Goal: Task Accomplishment & Management: Complete application form

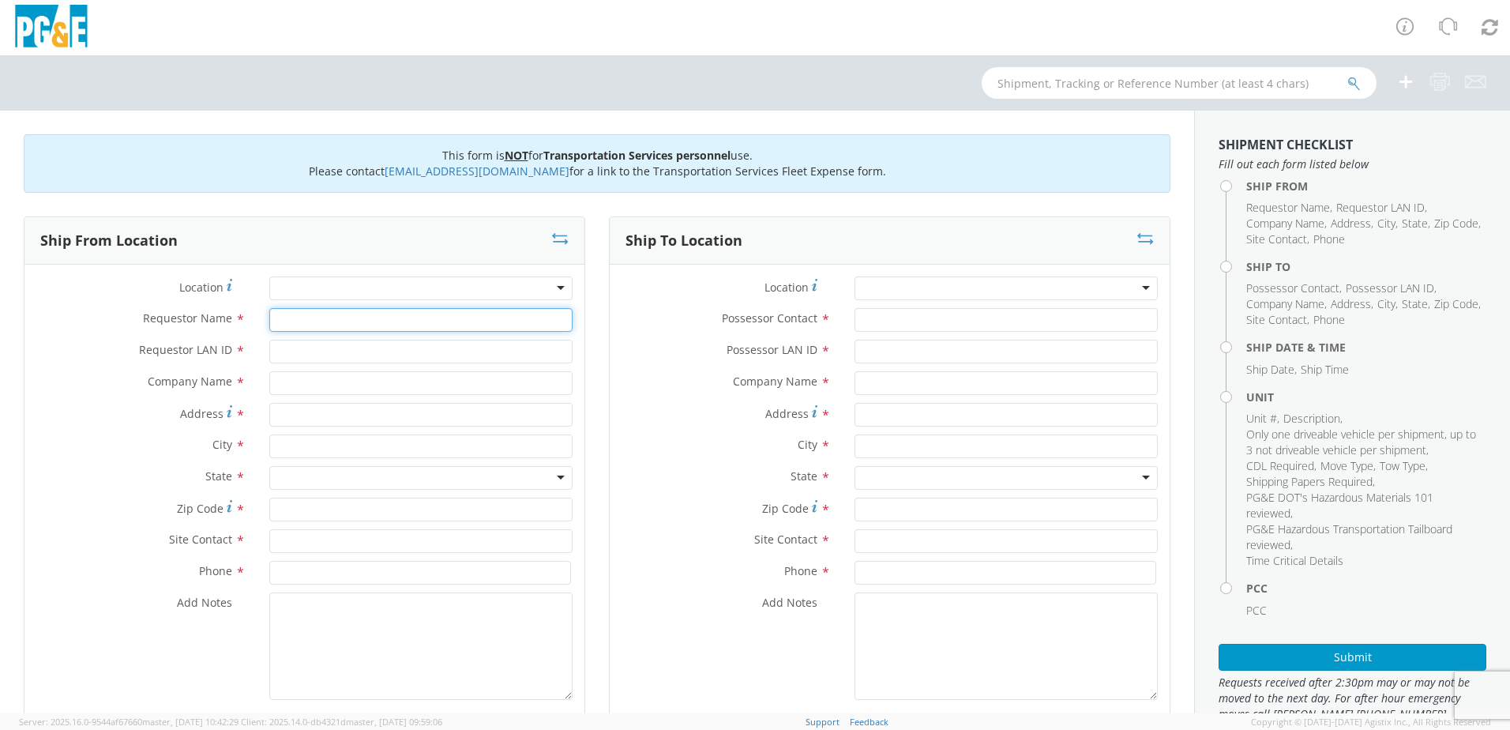
click at [307, 325] on input "Requestor Name *" at bounding box center [420, 320] width 303 height 24
type input "[PERSON_NAME]"
type input "LDF0"
type input "PGE"
type input "Standart Mine Rd & Hwy 89"
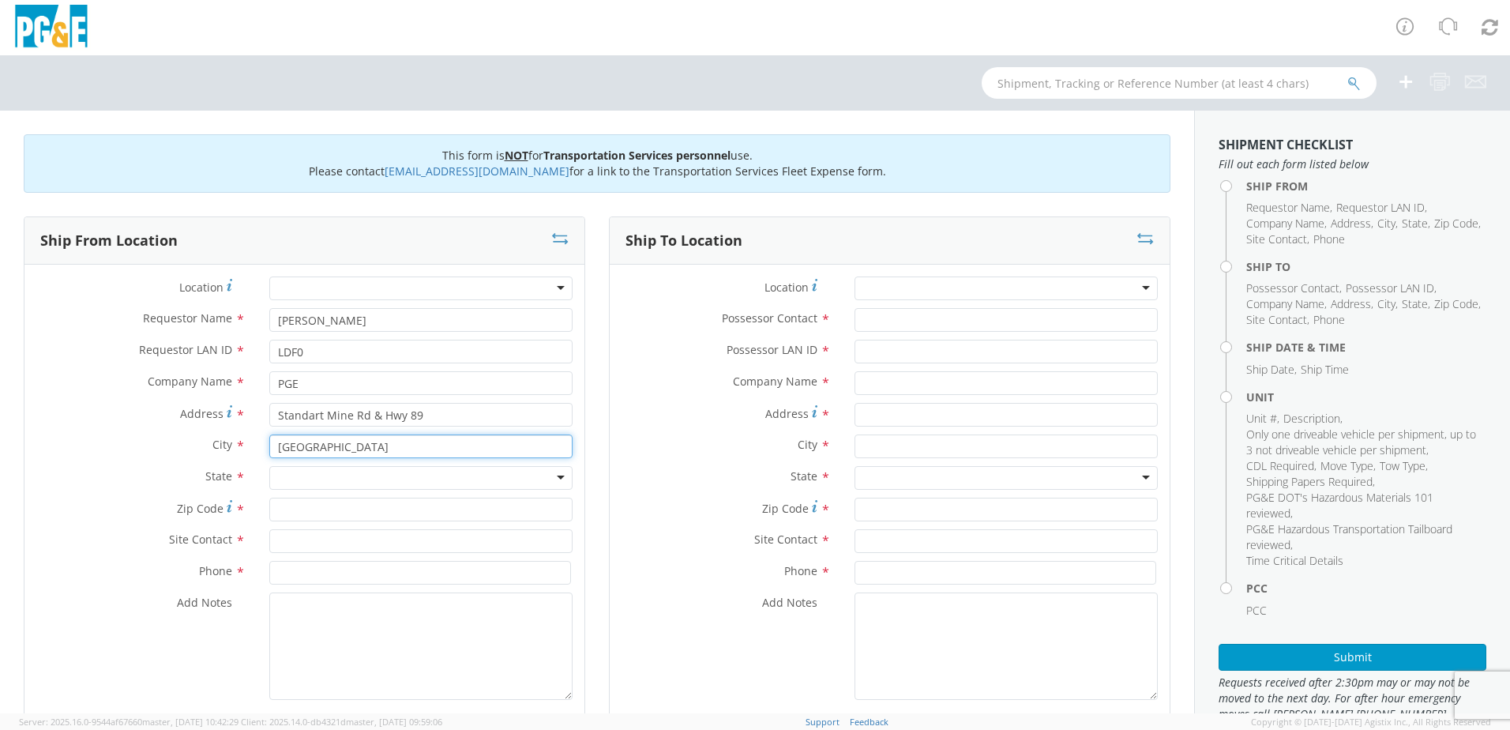
type input "[GEOGRAPHIC_DATA]"
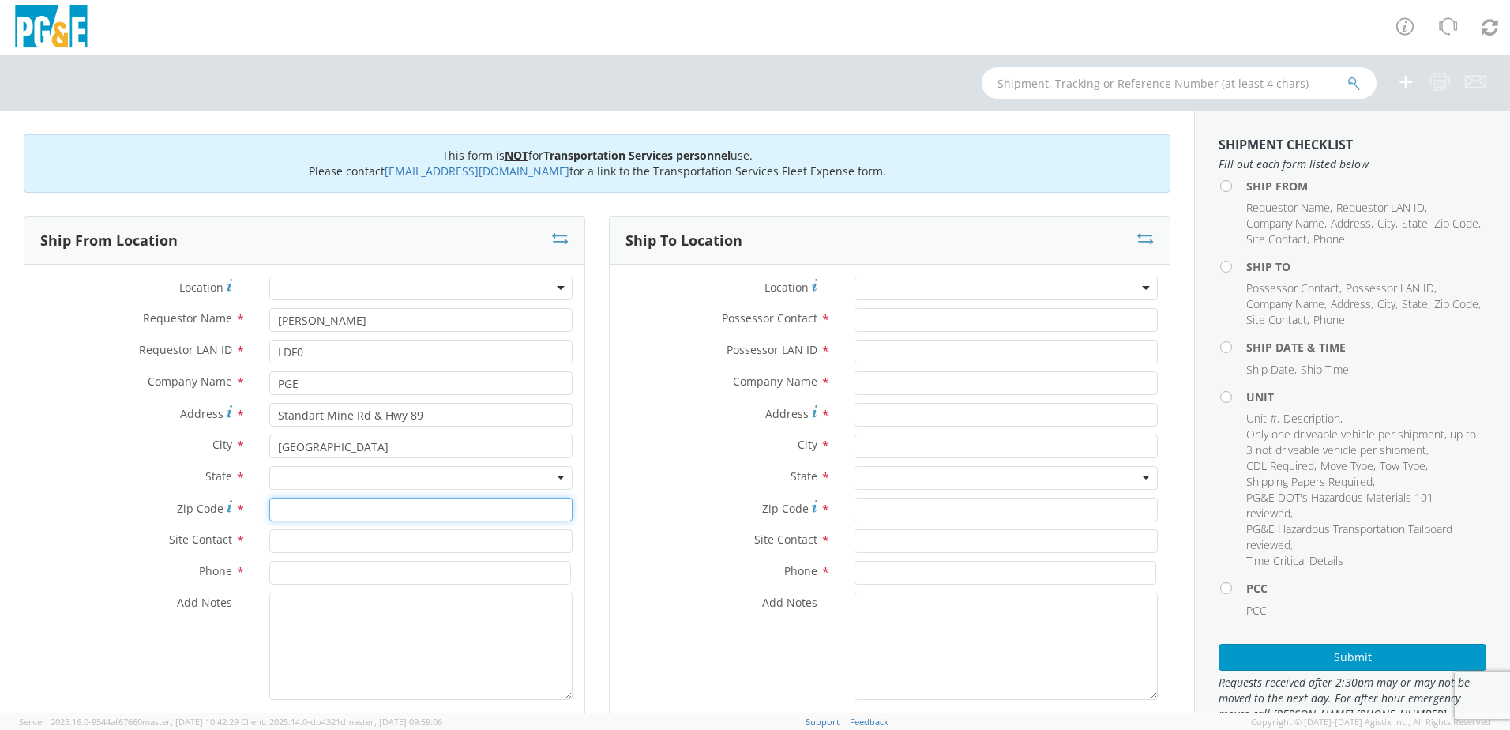
click at [287, 502] on input "Zip Code *" at bounding box center [420, 510] width 303 height 24
type input "95947"
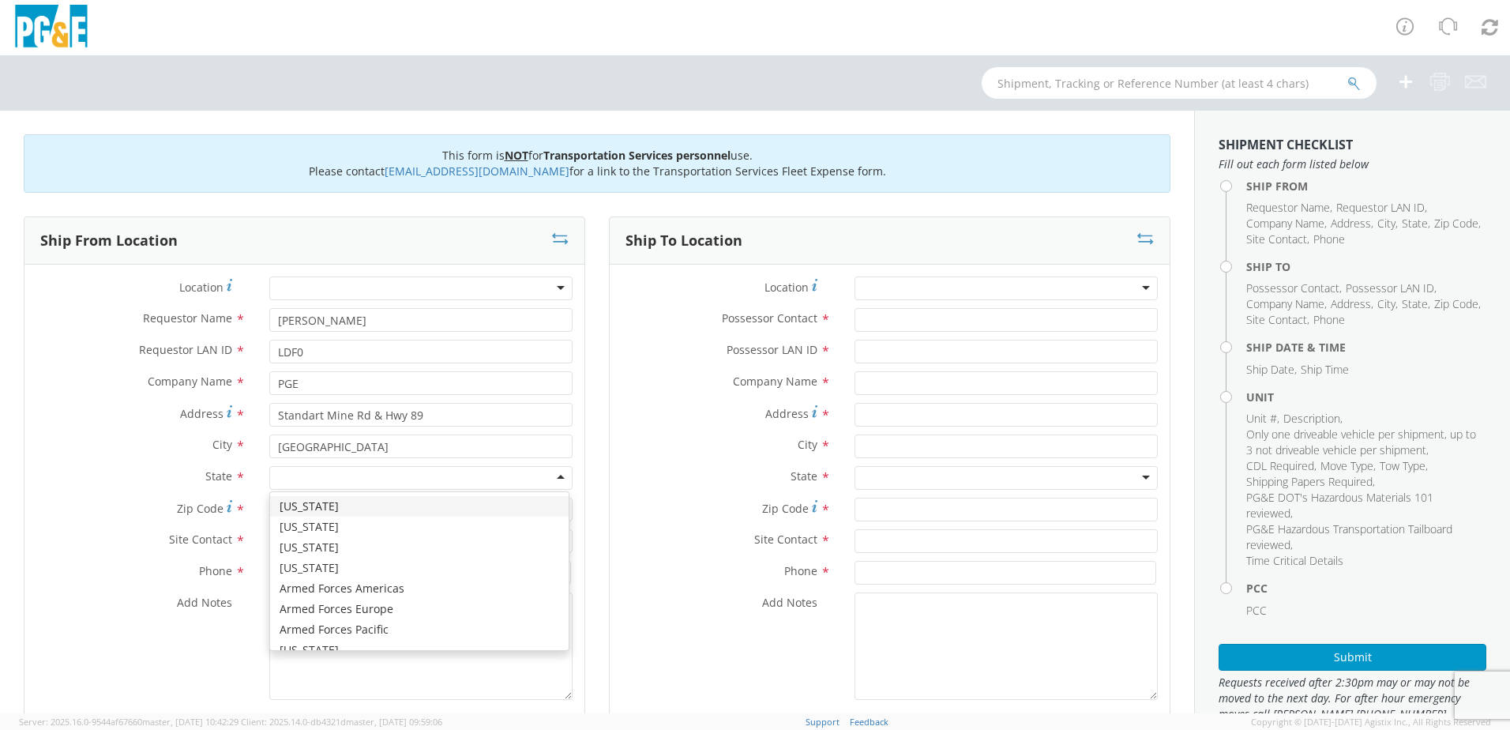
click at [303, 478] on div at bounding box center [420, 478] width 303 height 24
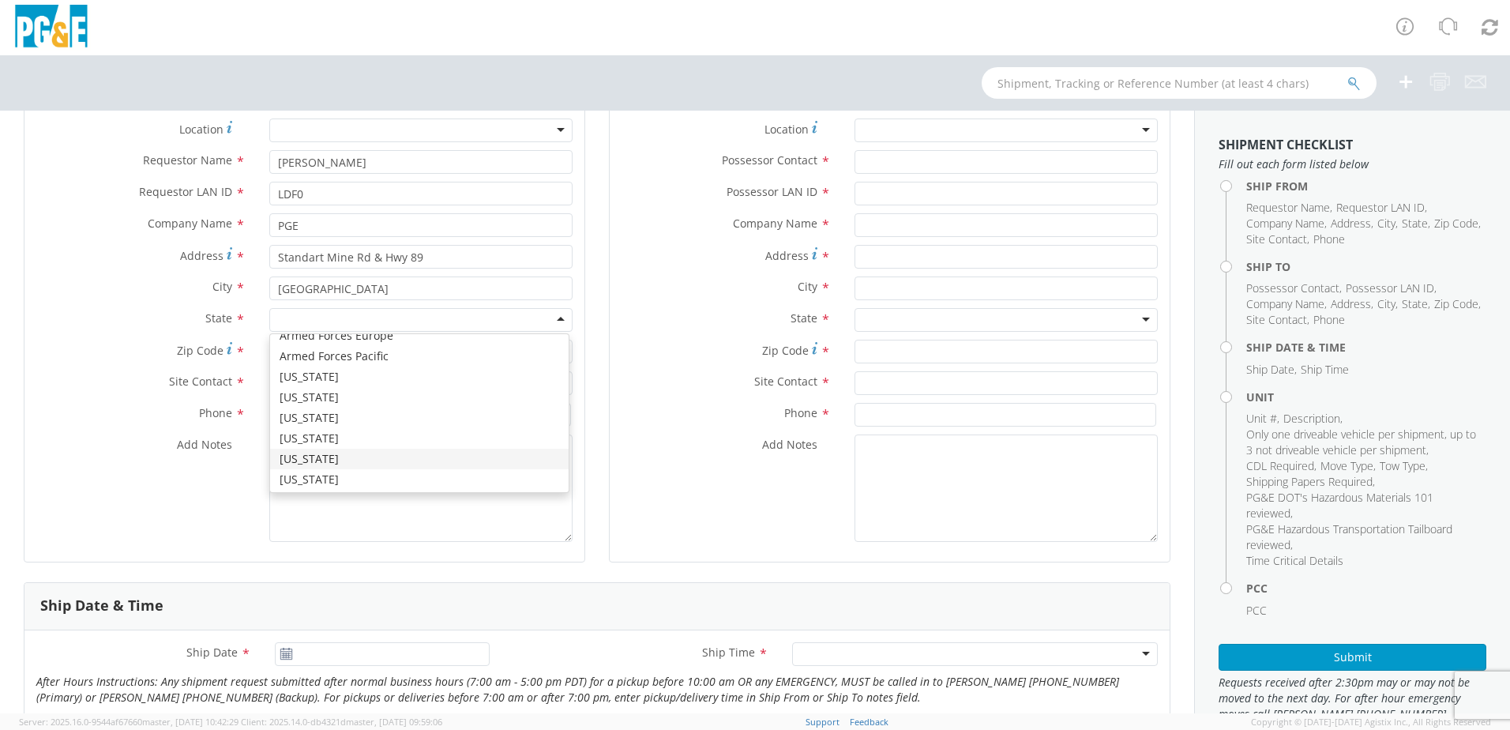
scroll to position [79, 0]
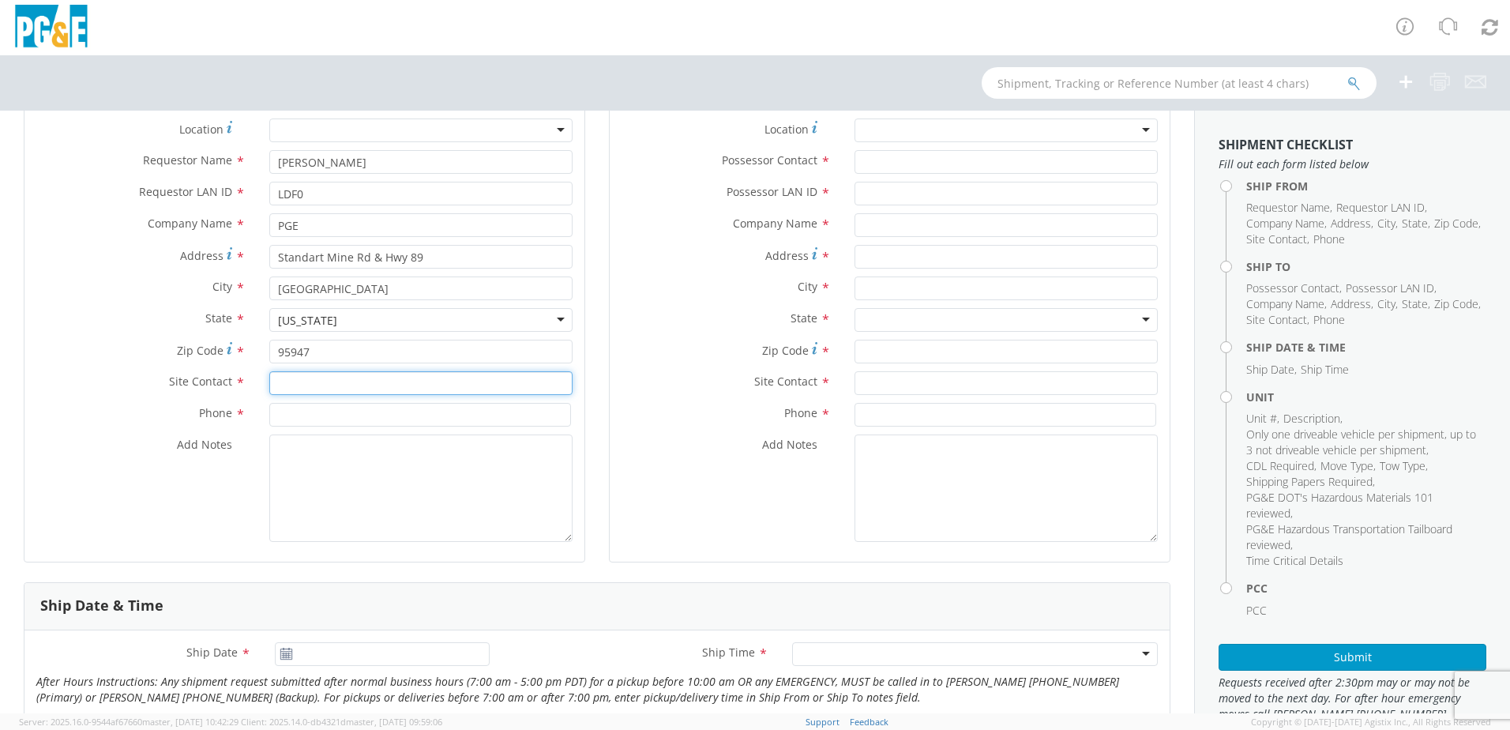
click at [277, 386] on input "text" at bounding box center [420, 383] width 303 height 24
type input "[PERSON_NAME]"
type input "[PHONE_NUMBER]"
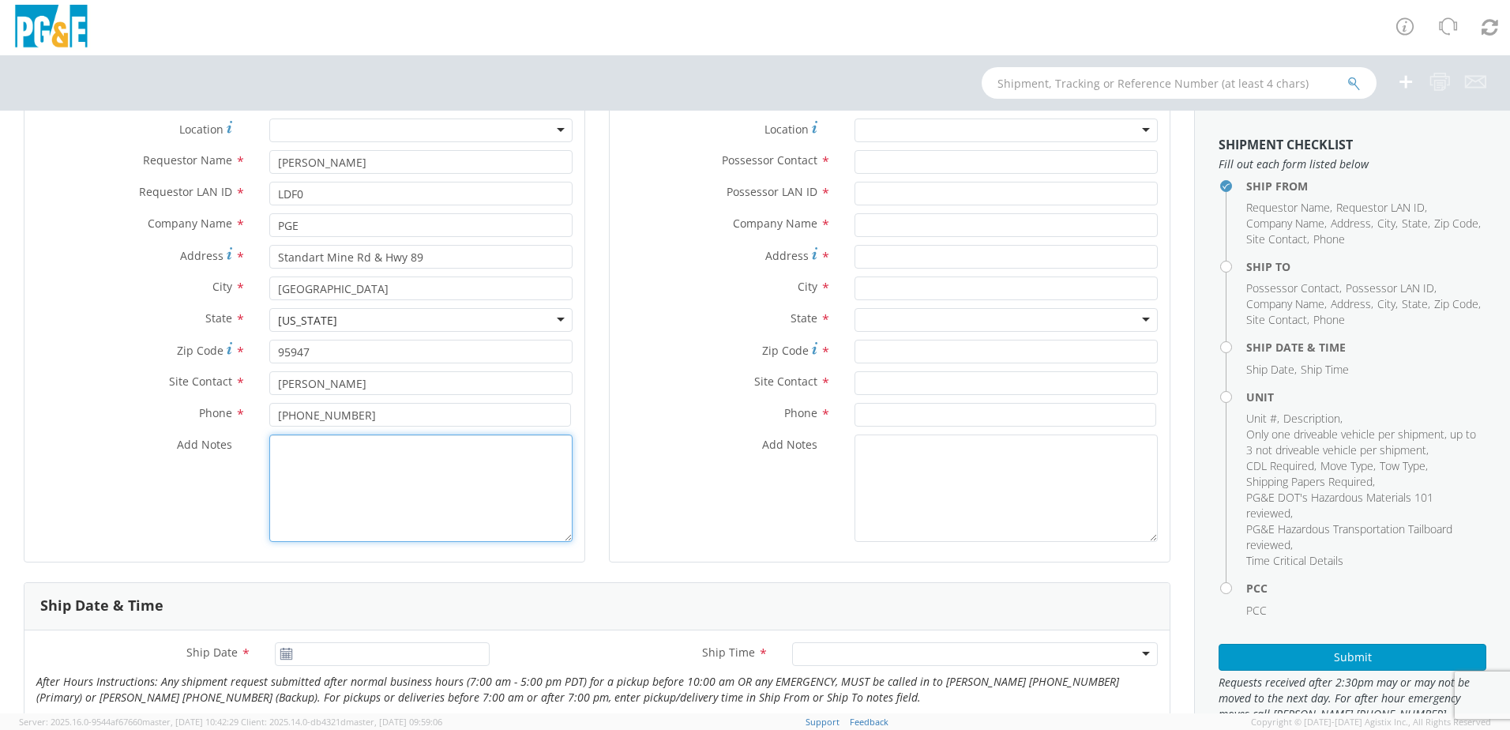
click at [287, 443] on textarea "Add Notes *" at bounding box center [420, 487] width 303 height 107
click at [386, 449] on textarea "Pick up unit #38664" at bounding box center [420, 487] width 303 height 107
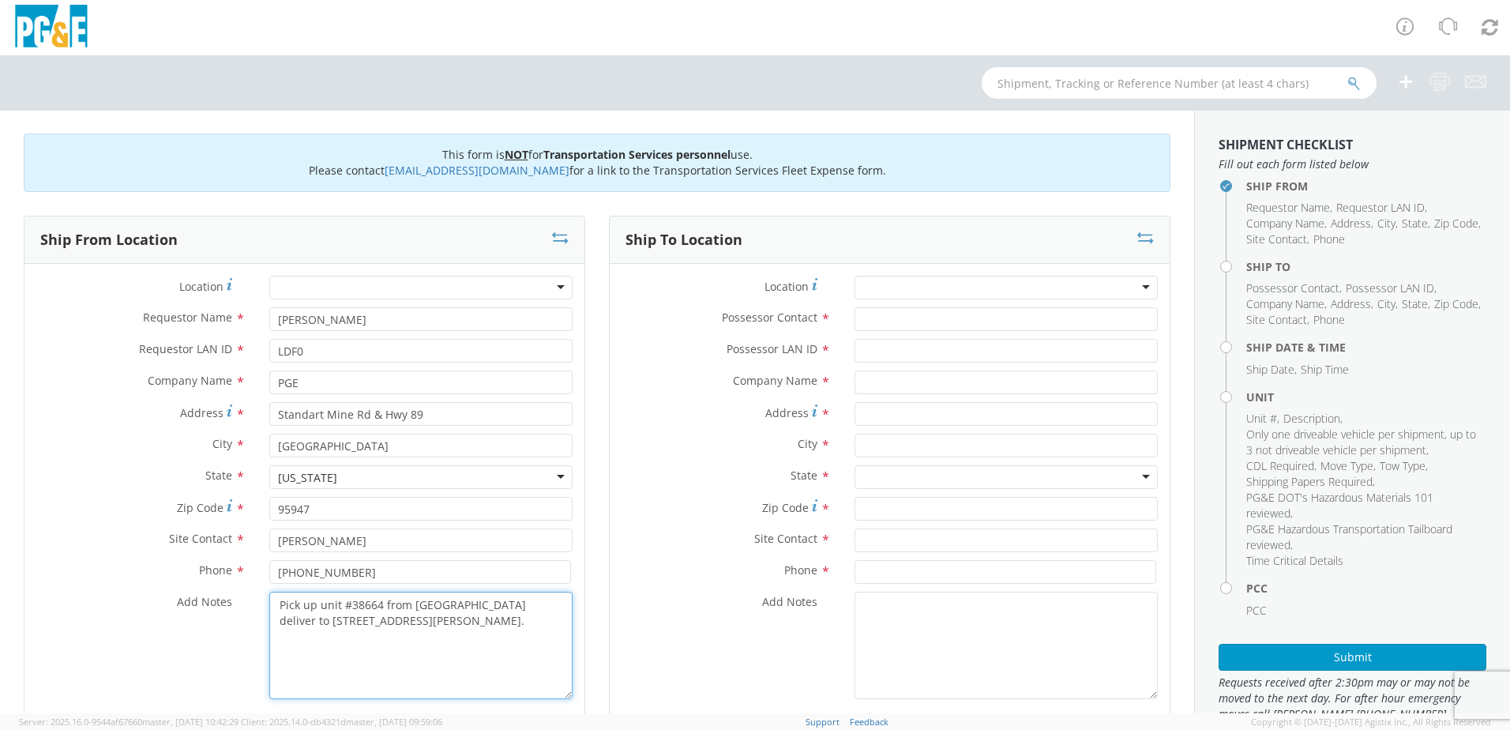
scroll to position [0, 0]
type textarea "Pick up unit #38664 from [GEOGRAPHIC_DATA] deliver to [STREET_ADDRESS][PERSON_N…"
click at [889, 321] on input "Possessor Contact *" at bounding box center [1006, 320] width 303 height 24
type input "[PERSON_NAME]"
type input "KMMX"
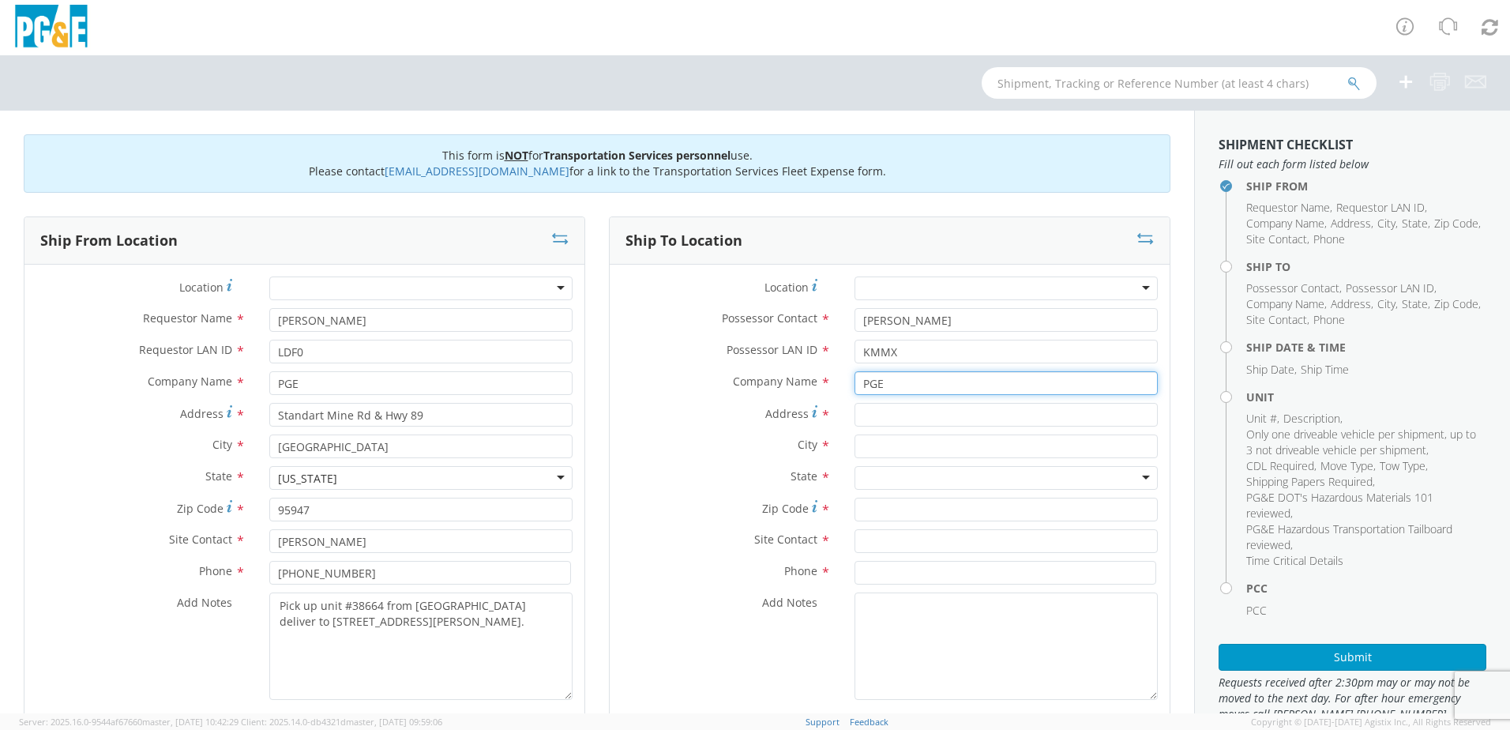
type input "PGE"
type input "[STREET_ADDRESS][PERSON_NAME]"
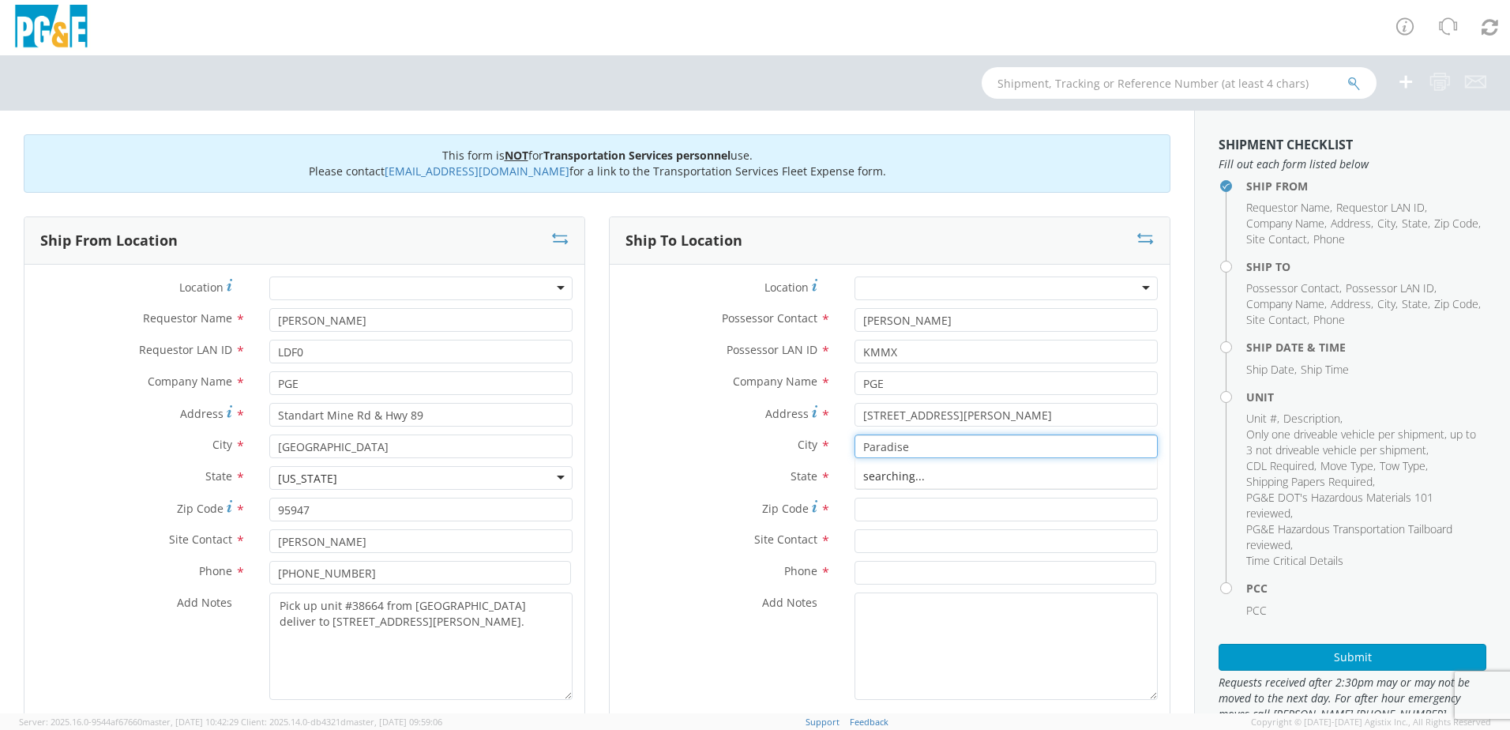
type input "Paradise"
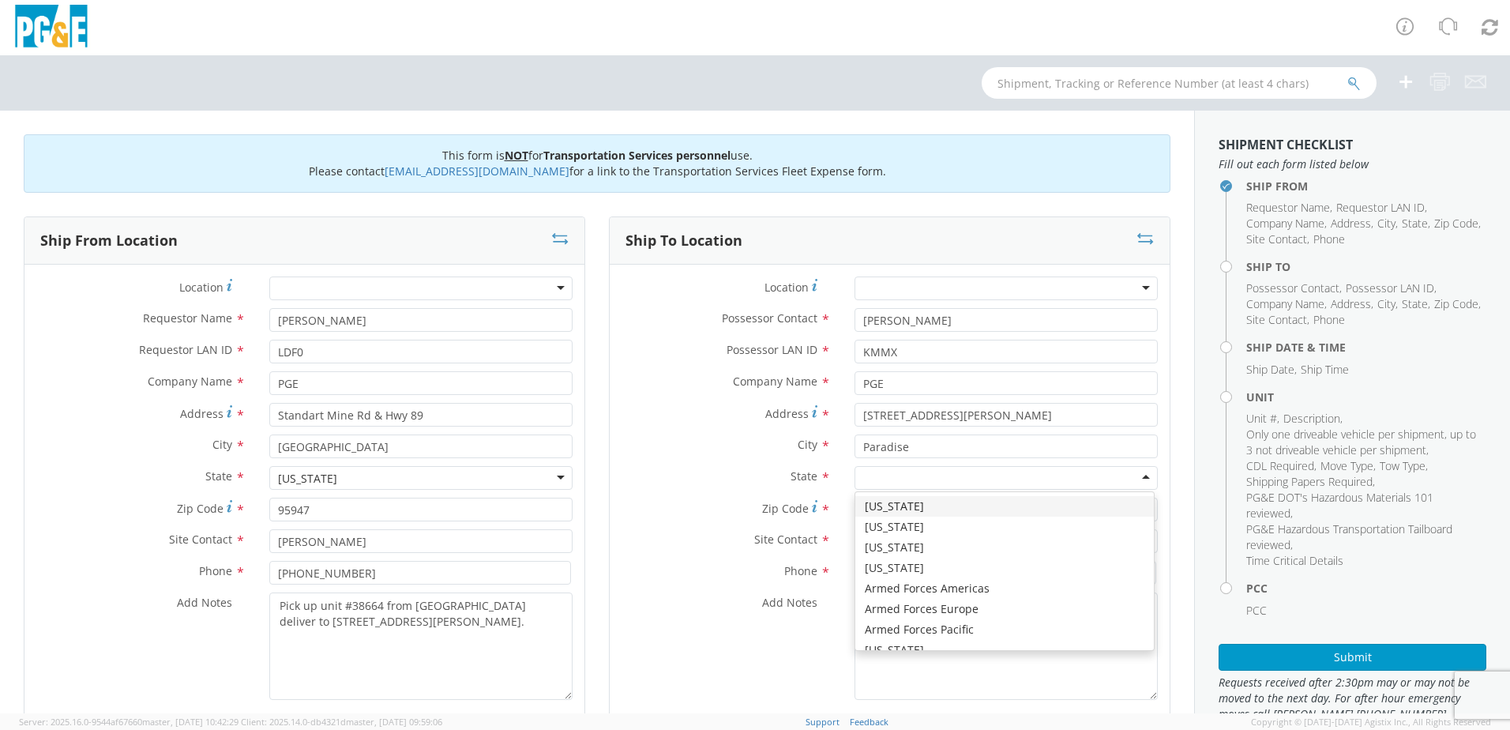
type input "C"
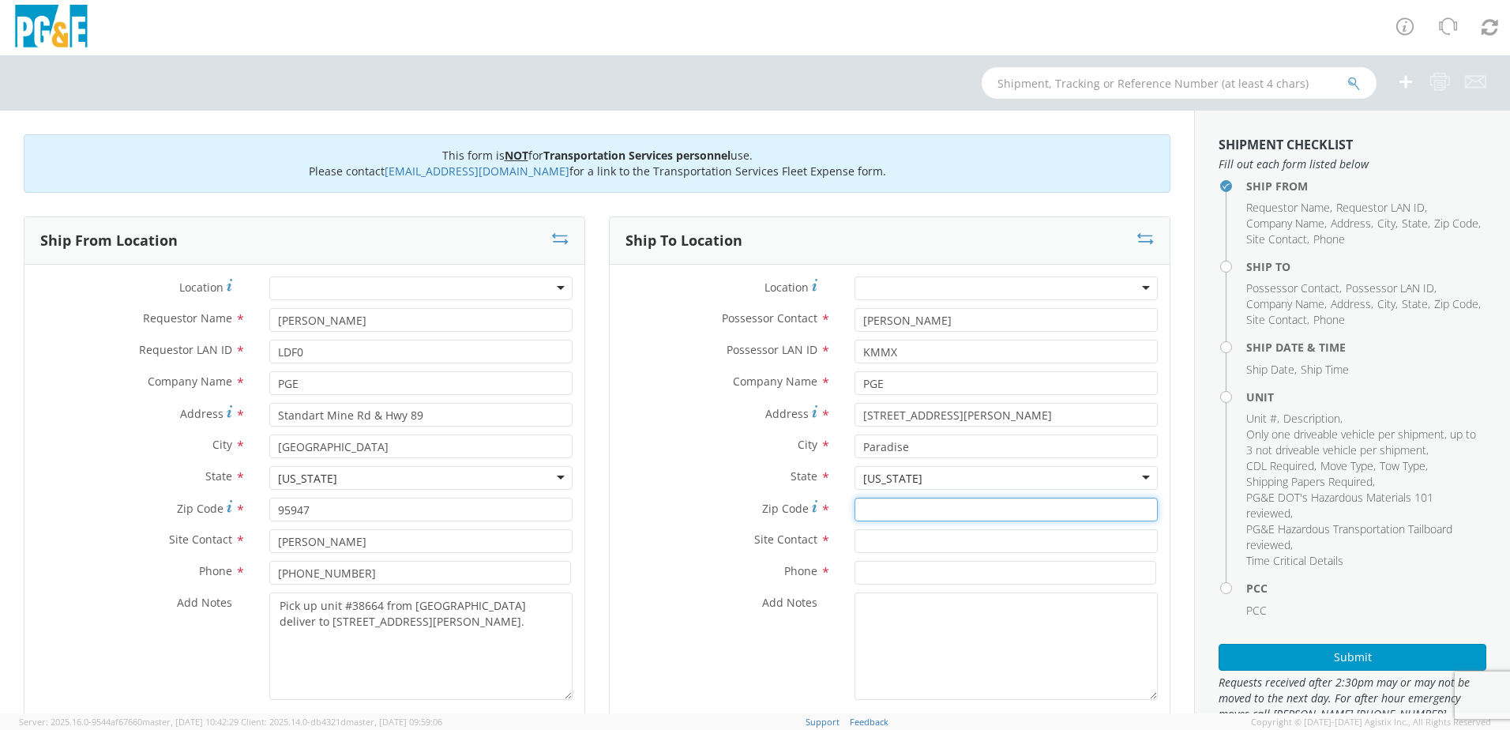
click at [896, 509] on input "Zip Code *" at bounding box center [1006, 510] width 303 height 24
click at [865, 509] on input "Zip Code *" at bounding box center [1006, 510] width 303 height 24
type input "95969"
click at [619, 438] on label "City *" at bounding box center [726, 444] width 233 height 21
click at [870, 540] on input "text" at bounding box center [1006, 541] width 303 height 24
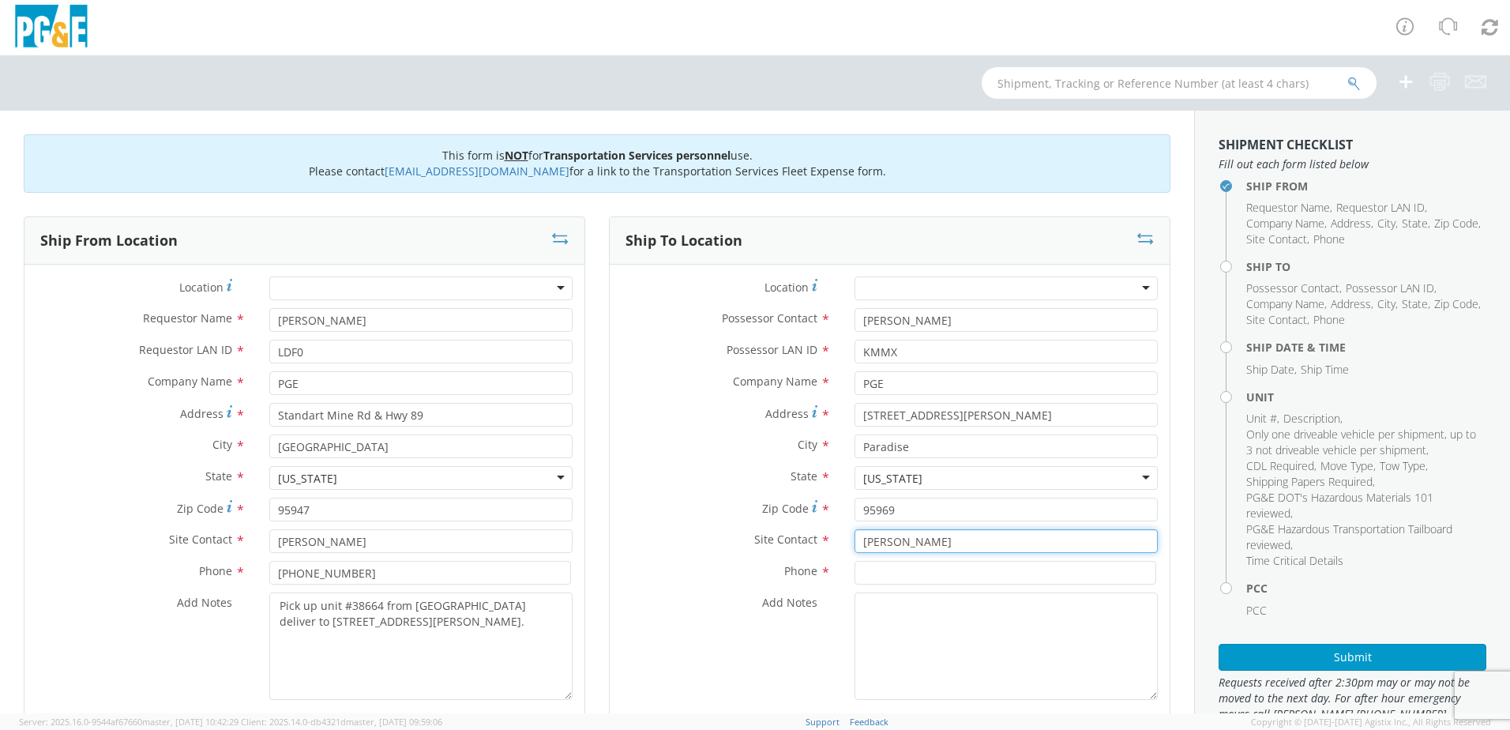
type input "[PERSON_NAME]"
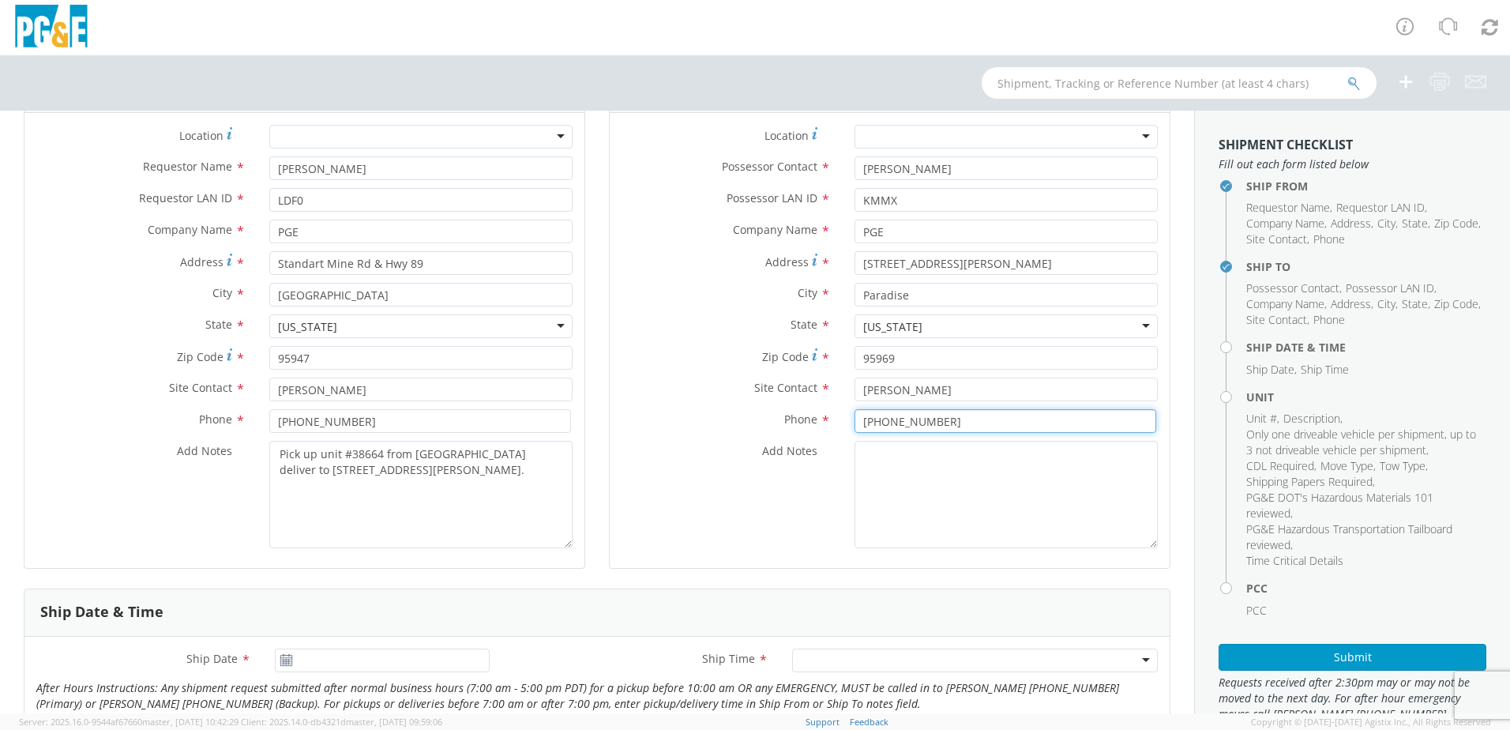
scroll to position [158, 0]
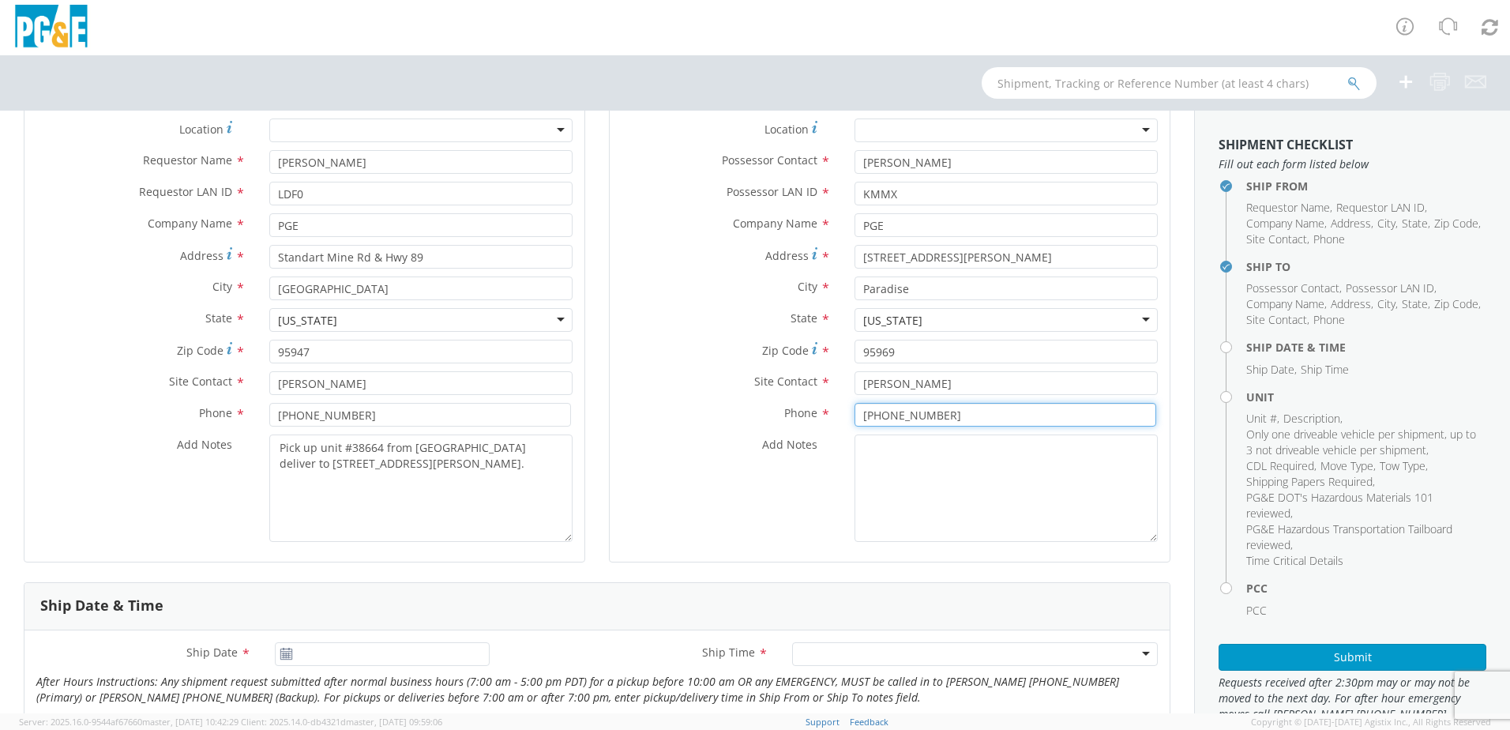
type input "[PHONE_NUMBER]"
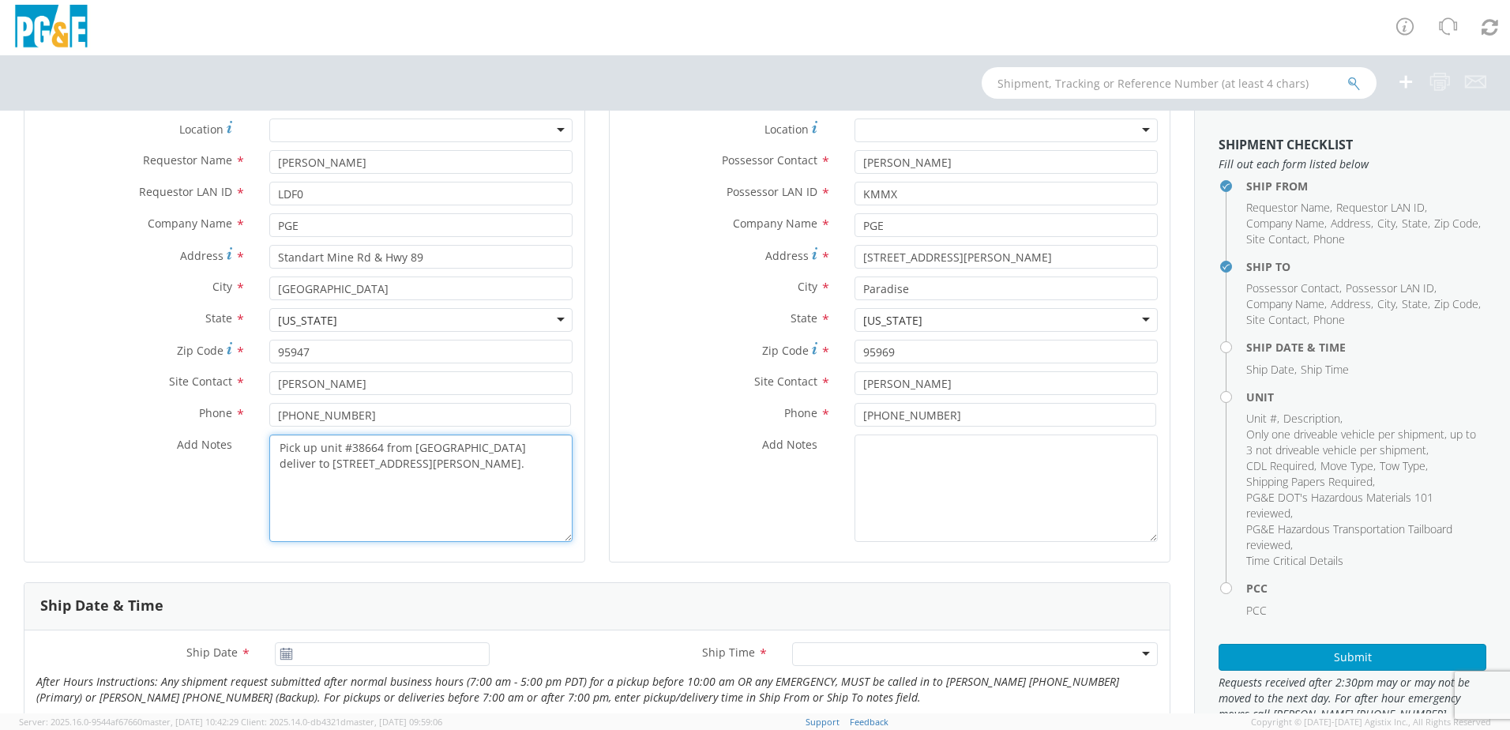
click at [490, 496] on textarea "Pick up unit #38664 from [GEOGRAPHIC_DATA] deliver to [STREET_ADDRESS][PERSON_N…" at bounding box center [420, 487] width 303 height 107
drag, startPoint x: 515, startPoint y: 465, endPoint x: 273, endPoint y: 449, distance: 242.2
click at [273, 449] on textarea "Pick up unit #38664 from [GEOGRAPHIC_DATA] deliver to [STREET_ADDRESS][PERSON_N…" at bounding box center [420, 487] width 303 height 107
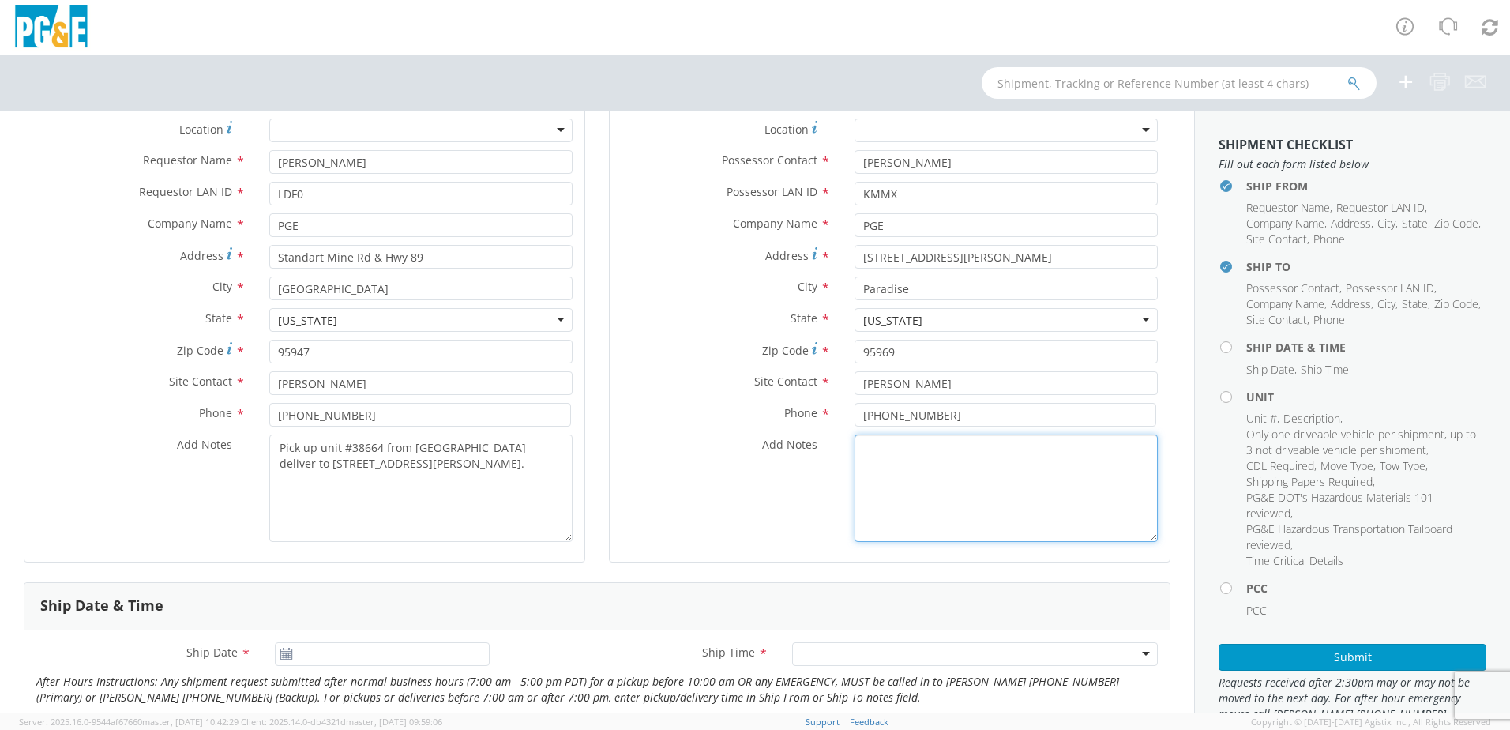
click at [865, 451] on textarea "Add Notes *" at bounding box center [1006, 487] width 303 height 107
paste textarea "Pick up unit #38664 from [GEOGRAPHIC_DATA] deliver to [STREET_ADDRESS][PERSON_N…"
click at [870, 513] on textarea "Pick up unit #38664 from [GEOGRAPHIC_DATA] deliver to [STREET_ADDRESS][PERSON_N…" at bounding box center [1006, 487] width 303 height 107
type textarea "Pick up unit #38664 from [GEOGRAPHIC_DATA] deliver to [STREET_ADDRESS][PERSON_N…"
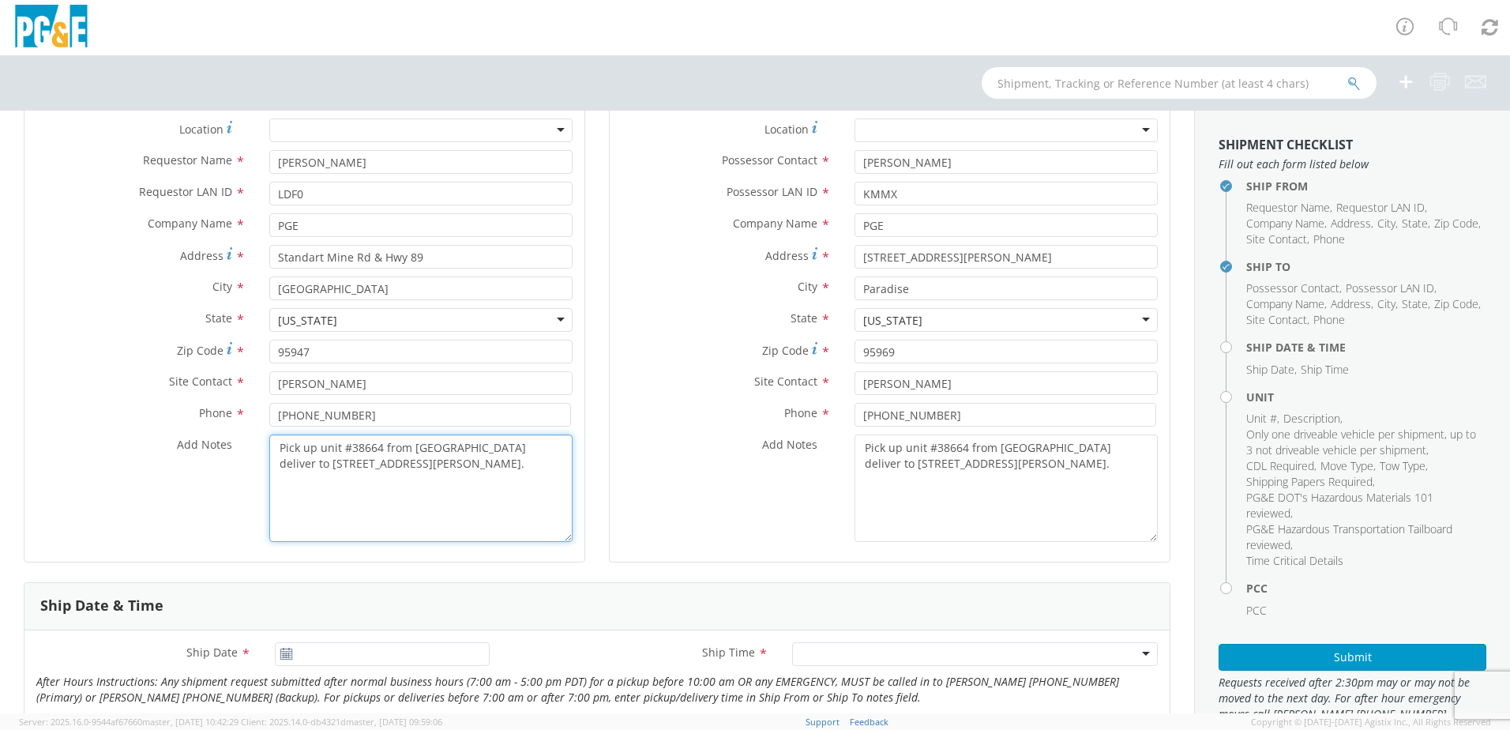
click at [326, 520] on textarea "Pick up unit #38664 from [GEOGRAPHIC_DATA] deliver to [STREET_ADDRESS][PERSON_N…" at bounding box center [420, 487] width 303 height 107
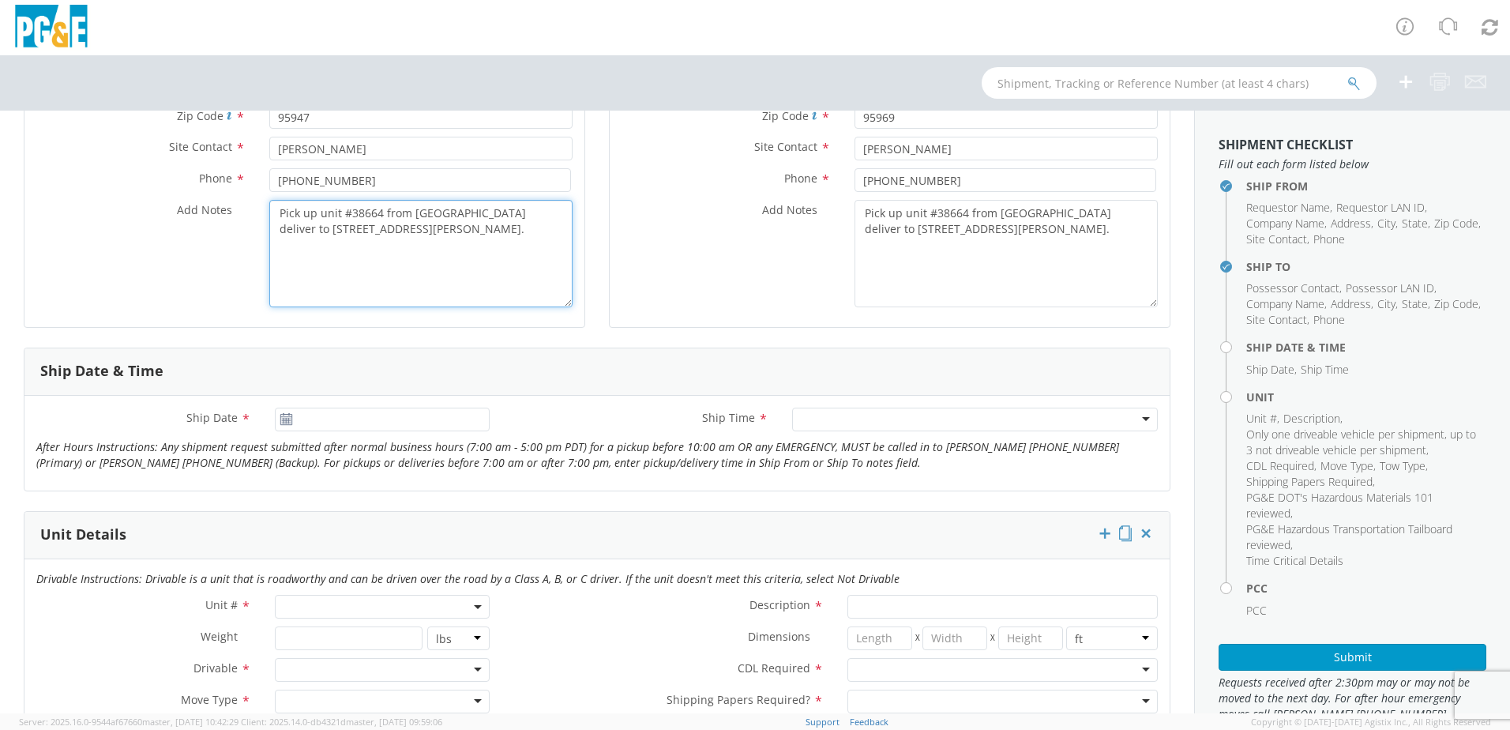
scroll to position [395, 0]
click at [286, 419] on use at bounding box center [285, 416] width 11 height 11
click at [285, 418] on use at bounding box center [285, 416] width 11 height 11
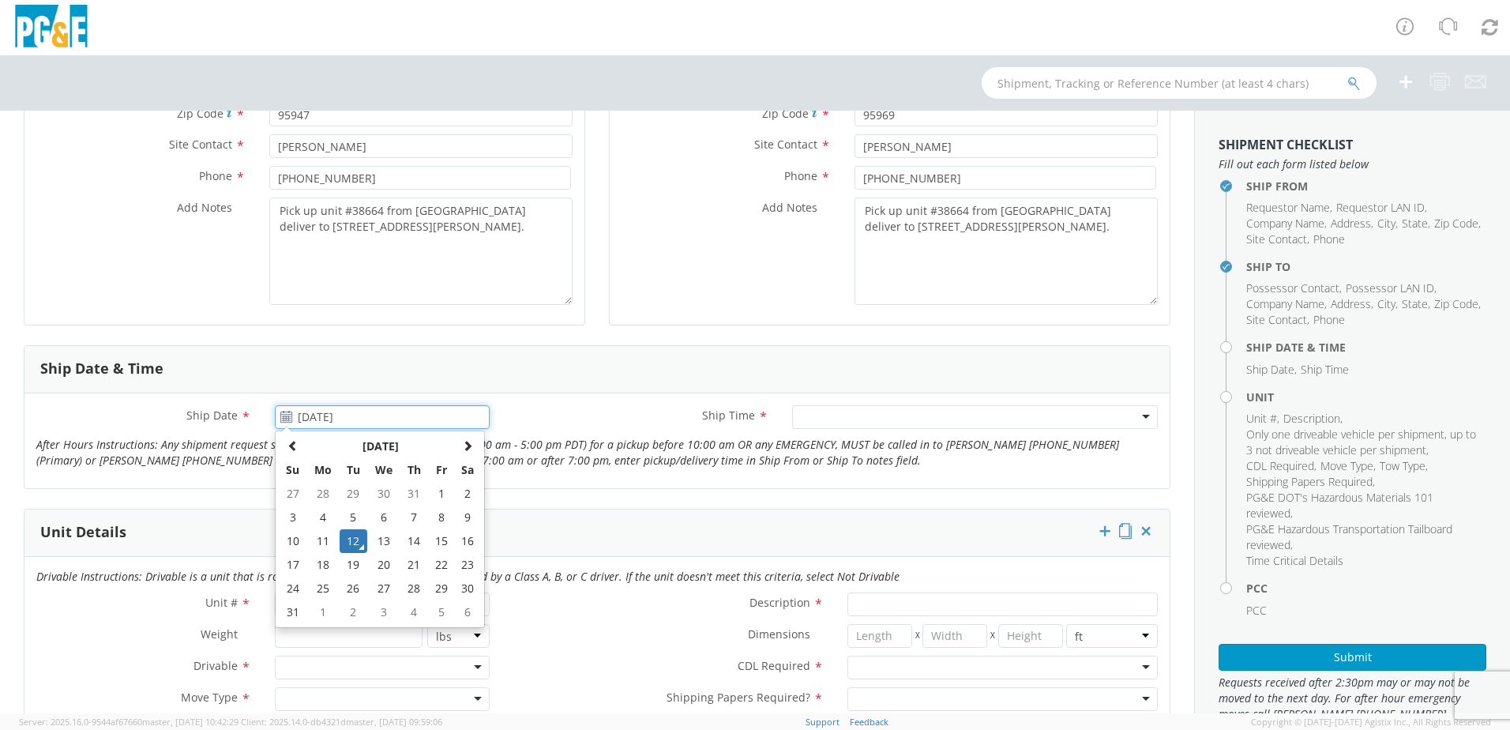
drag, startPoint x: 310, startPoint y: 415, endPoint x: 302, endPoint y: 420, distance: 9.2
click at [310, 416] on input "[DATE]" at bounding box center [382, 417] width 215 height 24
click at [350, 568] on td "19" at bounding box center [354, 565] width 28 height 24
type input "[DATE]"
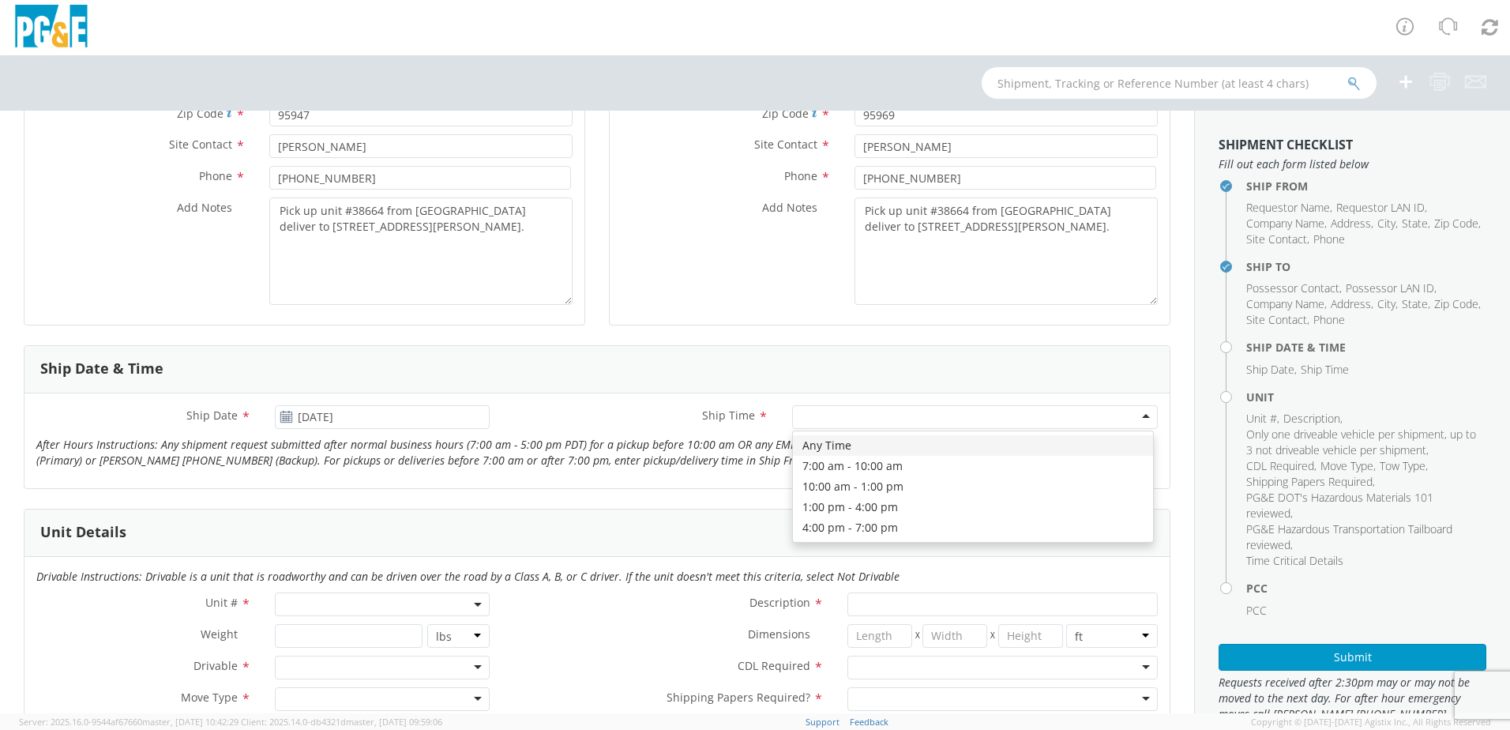
click at [810, 413] on div at bounding box center [975, 417] width 366 height 24
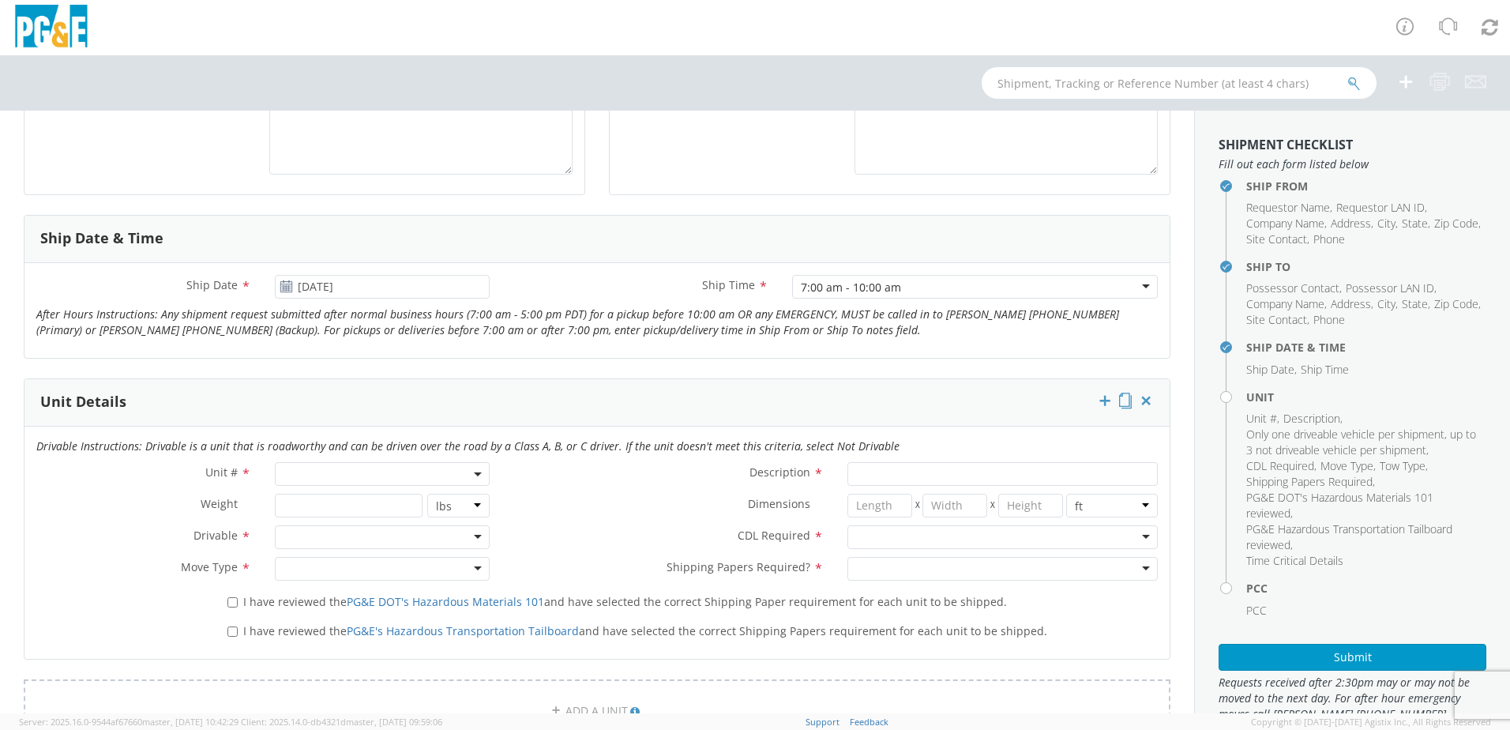
scroll to position [553, 0]
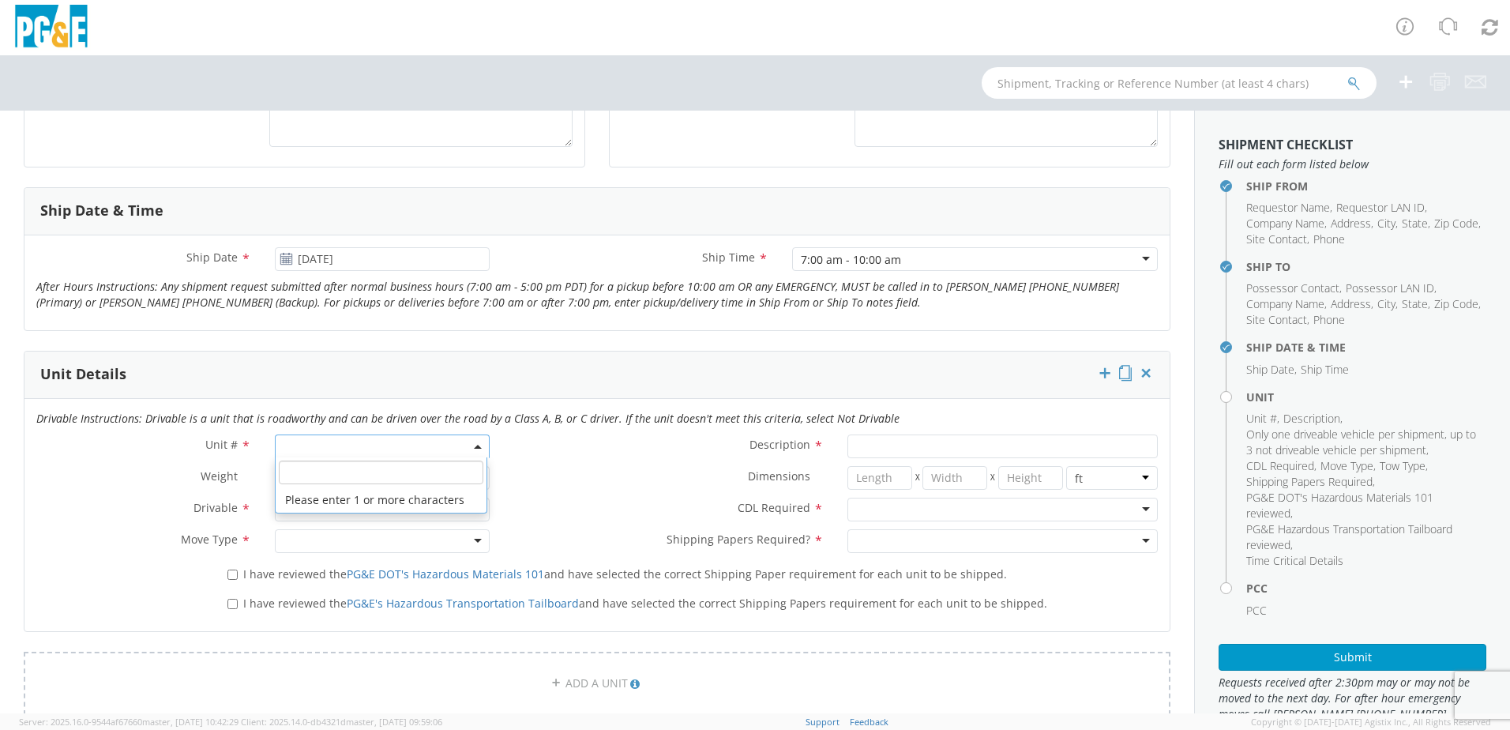
click at [297, 446] on span at bounding box center [382, 446] width 215 height 24
click at [297, 475] on input "search" at bounding box center [381, 472] width 205 height 24
type input "B38664"
type input "EXCAVATOR; BACKHOE: 45001 >"
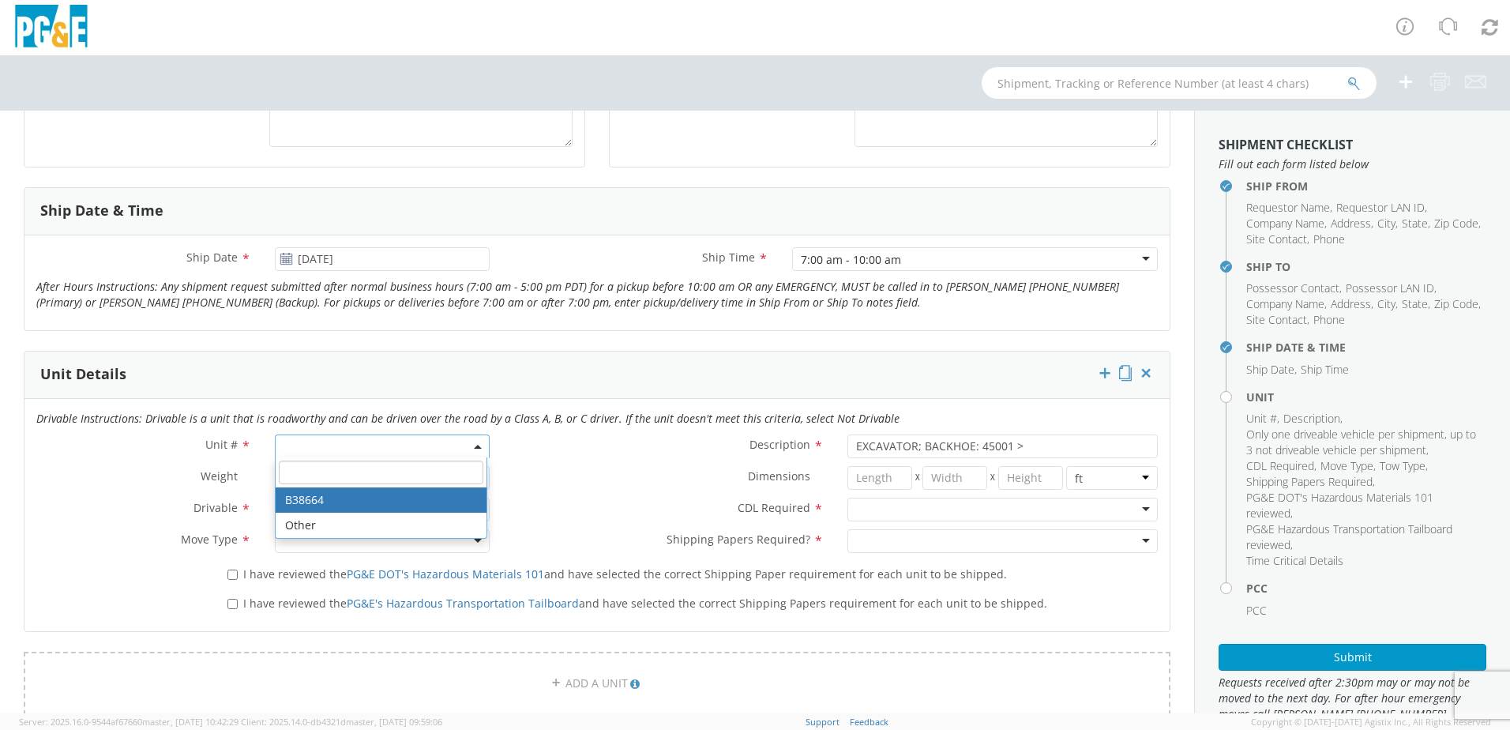
select select "B38664"
select select "? string: ?"
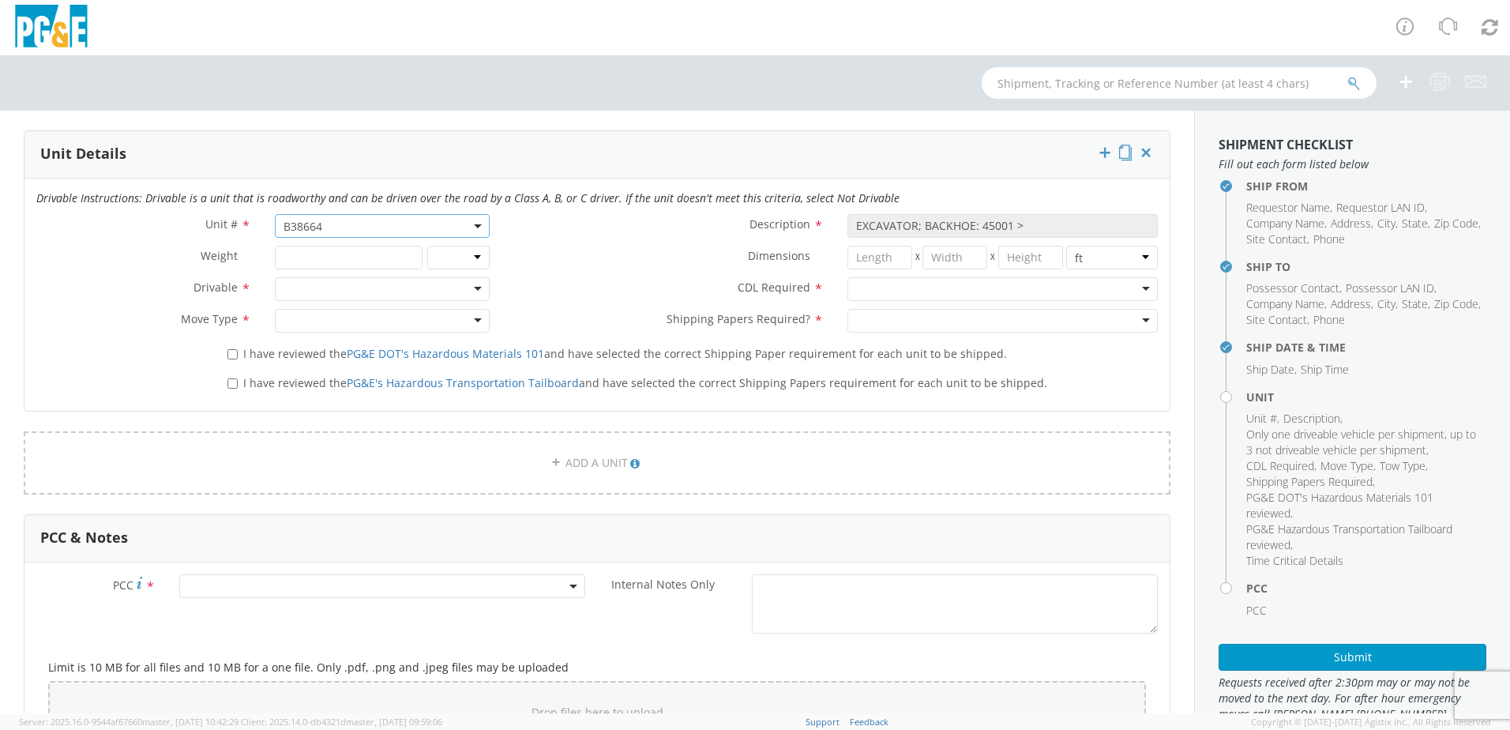
scroll to position [790, 0]
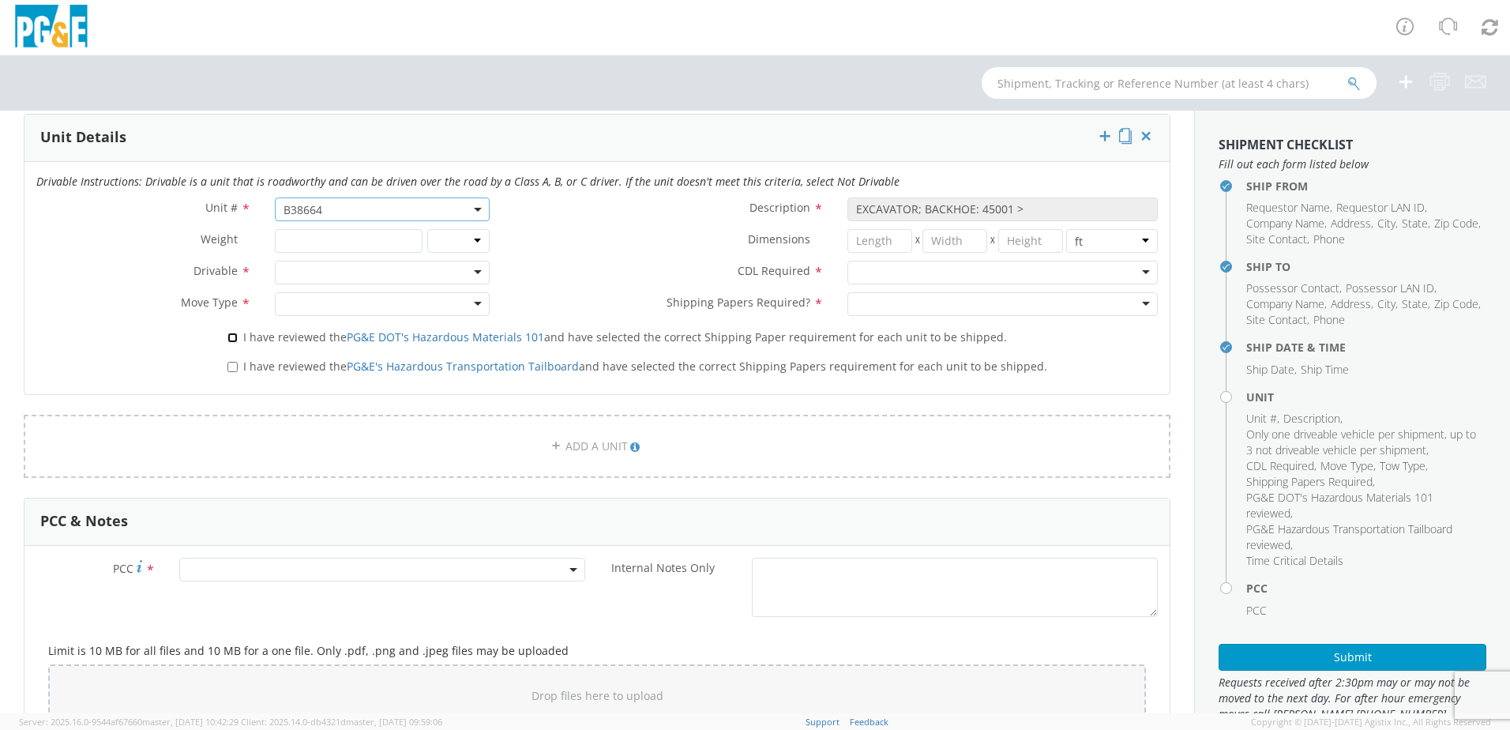
click at [235, 337] on input "I have reviewed the PG&E DOT's Hazardous Materials 101 and have selected the co…" at bounding box center [232, 337] width 10 height 10
checkbox input "true"
click at [232, 374] on label "I have reviewed the PG&E's Hazardous Transportation Tailboard and have selected…" at bounding box center [638, 365] width 823 height 18
click at [232, 372] on input "I have reviewed the PG&E's Hazardous Transportation Tailboard and have selected…" at bounding box center [232, 367] width 10 height 10
checkbox input "true"
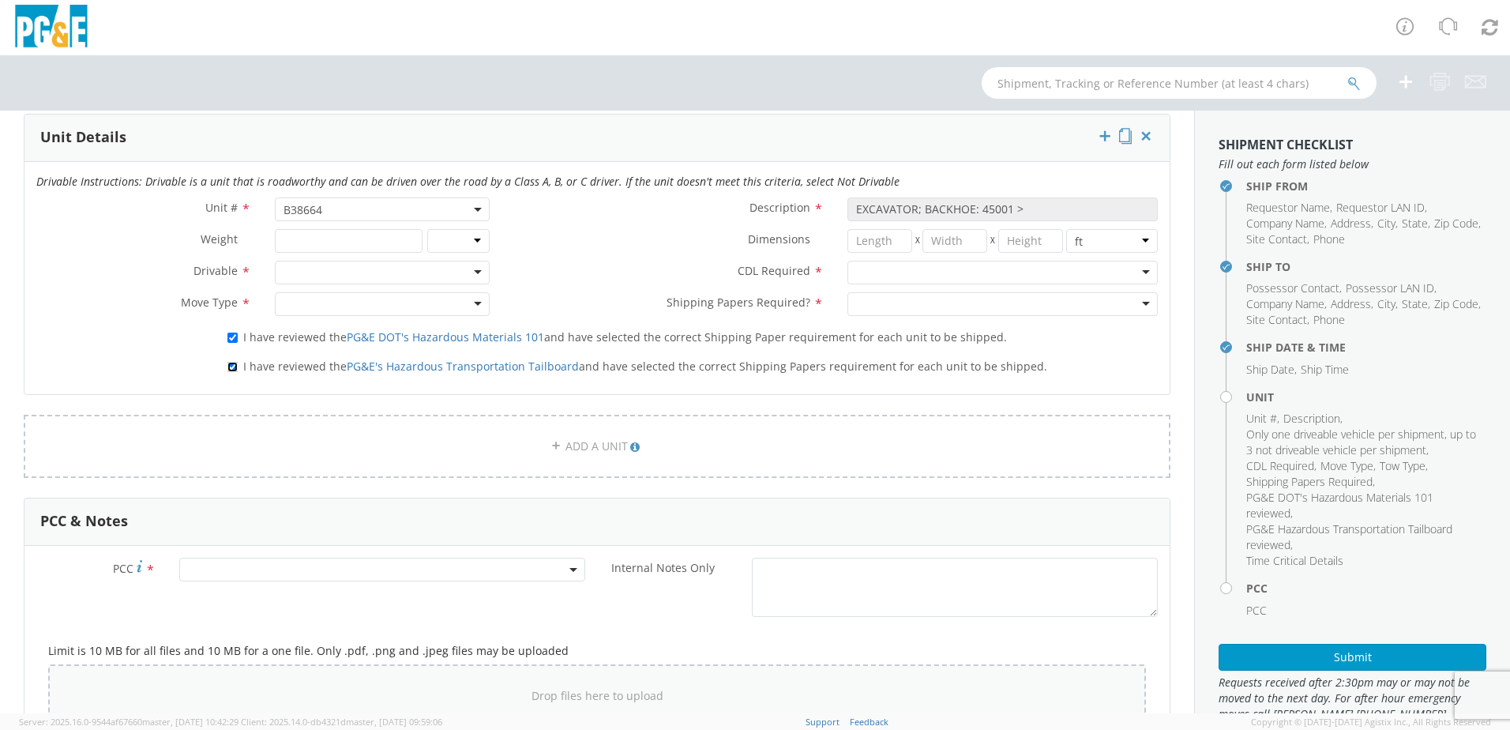
scroll to position [869, 0]
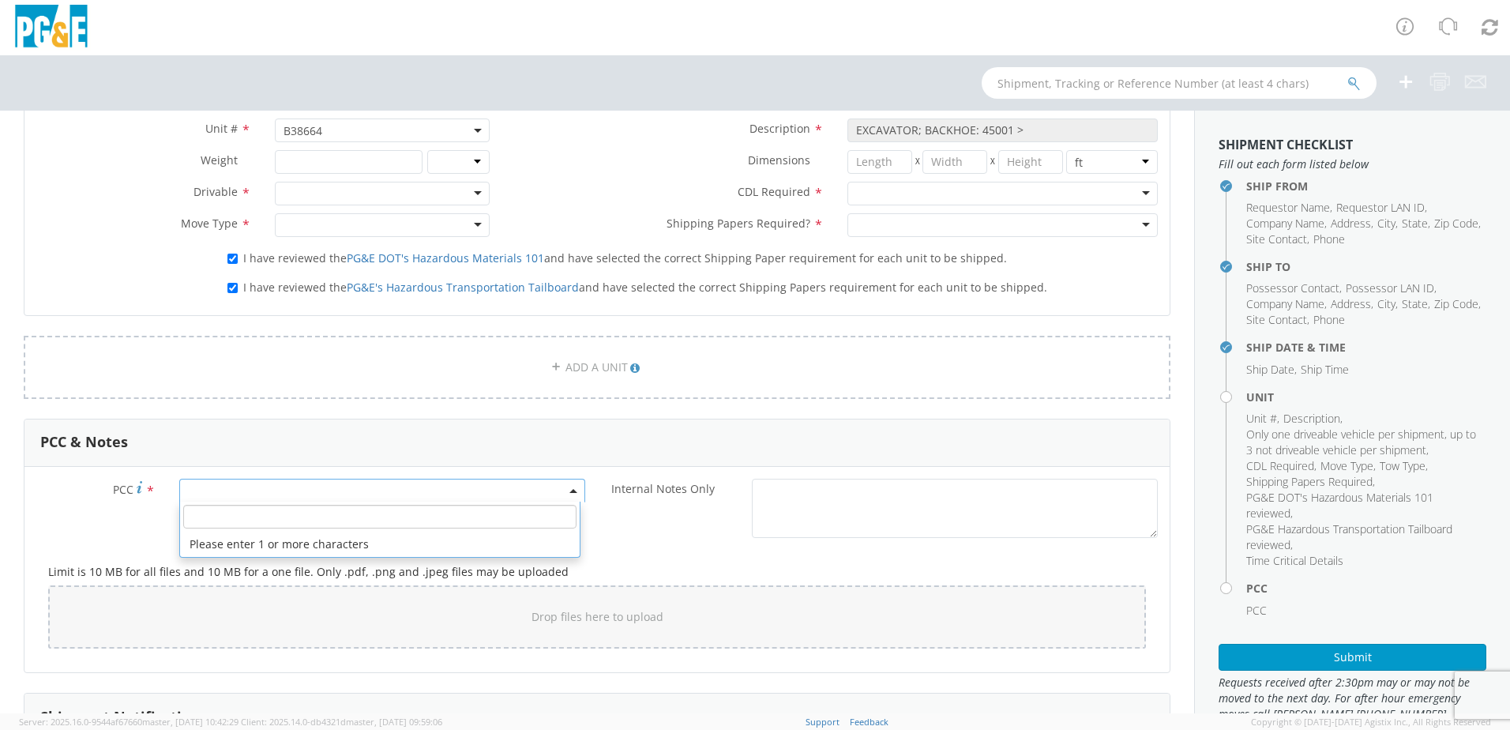
click at [232, 493] on span at bounding box center [382, 491] width 406 height 24
click at [235, 510] on input "number" at bounding box center [379, 517] width 393 height 24
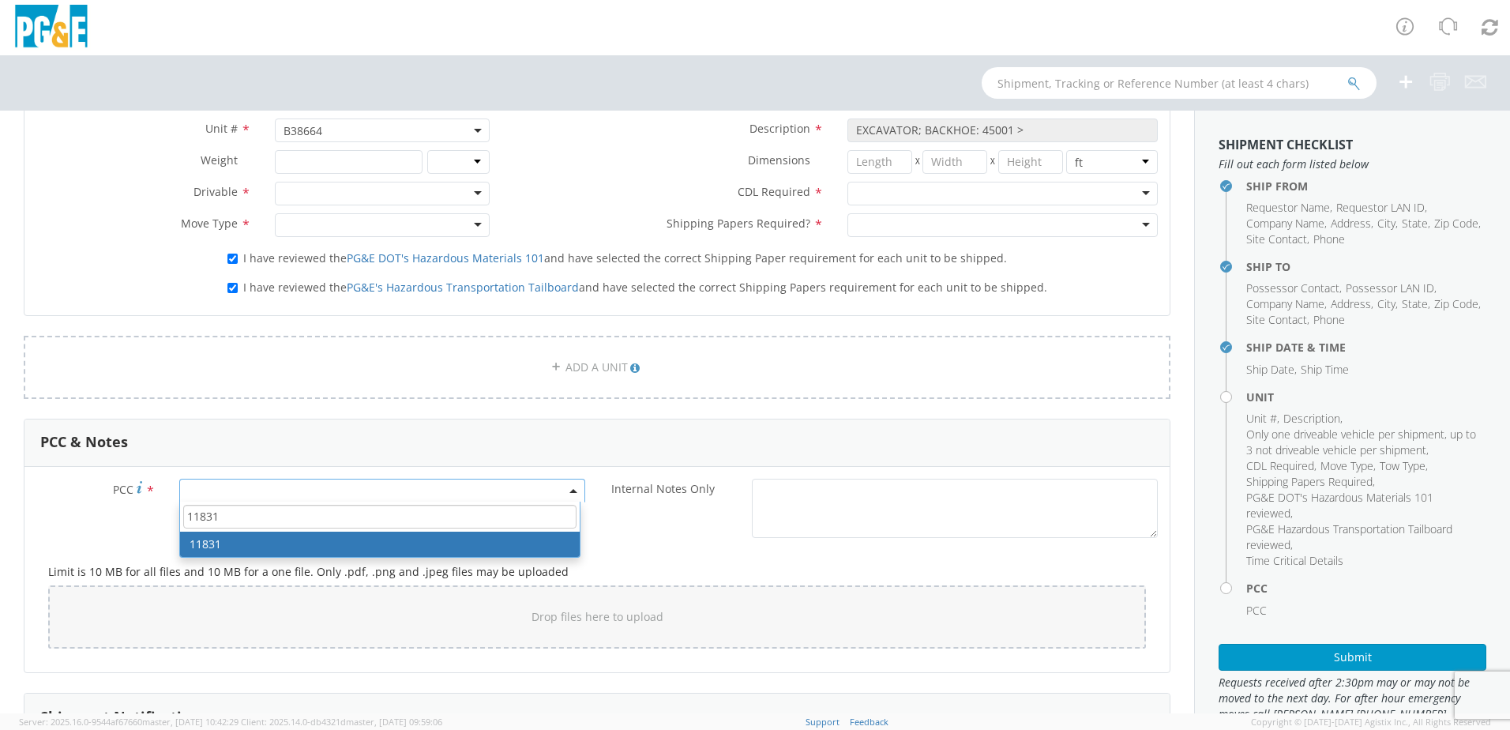
type input "11831"
drag, startPoint x: 220, startPoint y: 545, endPoint x: 237, endPoint y: 546, distance: 16.6
select select "11831"
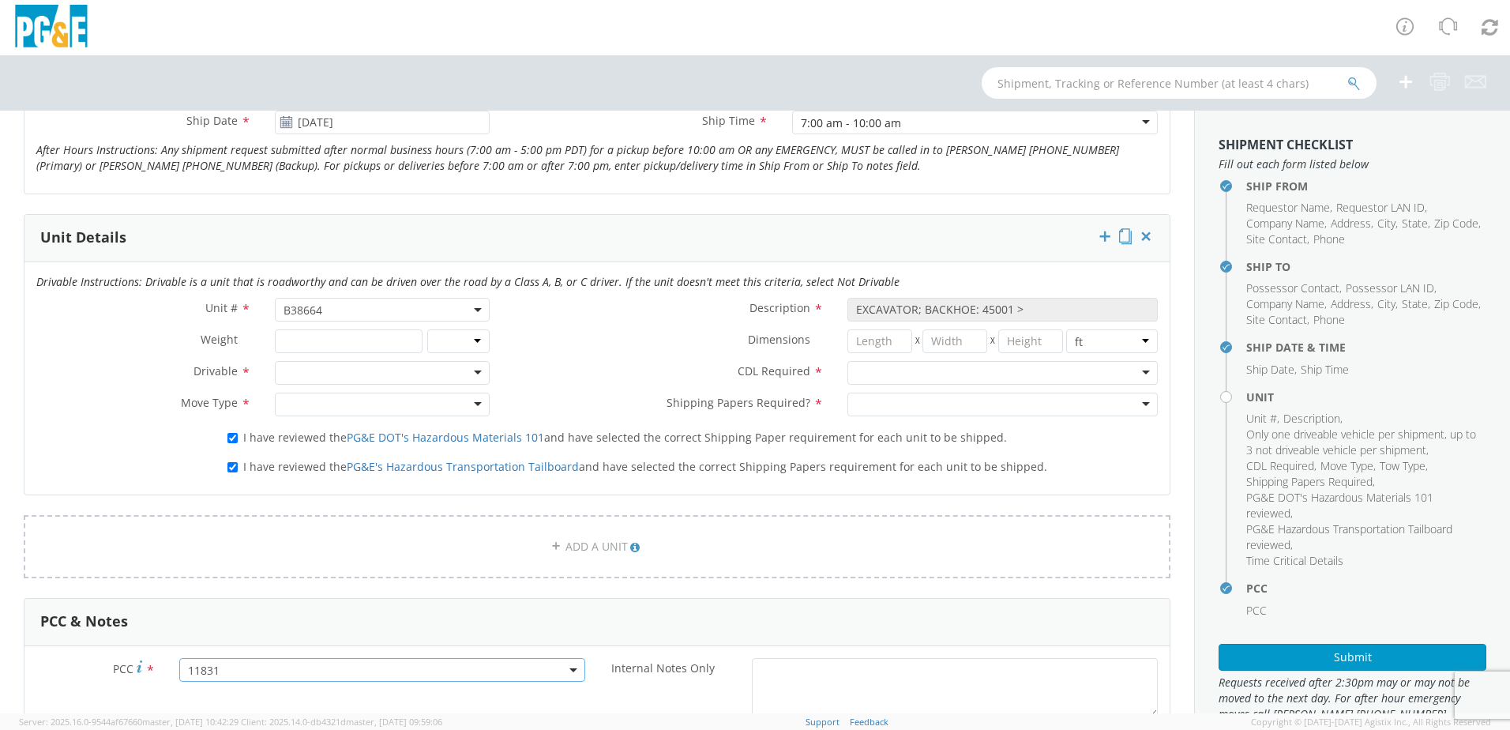
scroll to position [691, 0]
click at [474, 364] on div at bounding box center [382, 371] width 215 height 24
click at [471, 401] on div at bounding box center [382, 403] width 215 height 24
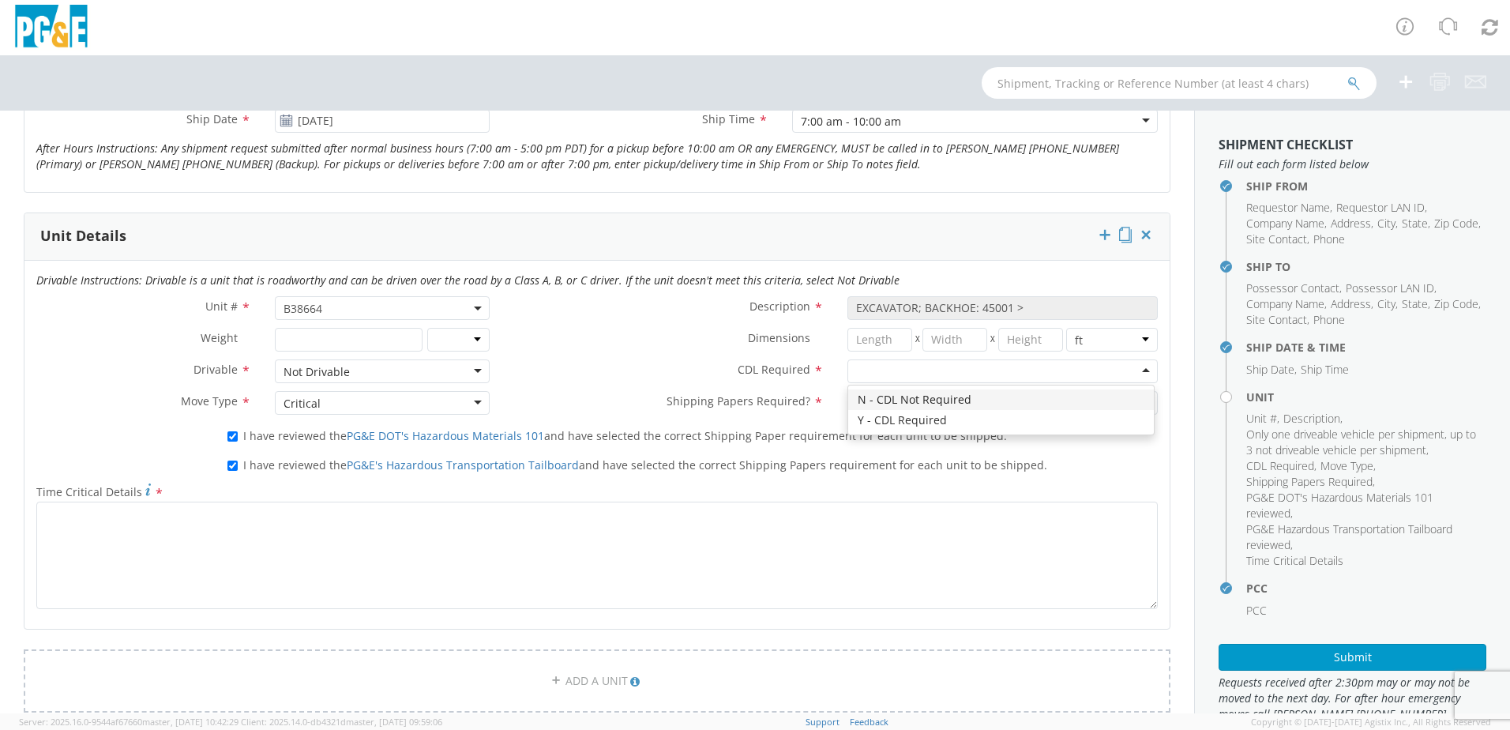
click at [1130, 366] on div at bounding box center [1002, 371] width 310 height 24
click at [992, 403] on div at bounding box center [1002, 403] width 310 height 24
click at [1138, 369] on div "Y - CDL Required" at bounding box center [1002, 371] width 310 height 24
click at [931, 413] on div "Unit # * B38664 B38664 Description * EXCAVATOR; BACKHOE: 45001 > Weight * lbs k…" at bounding box center [596, 359] width 1145 height 126
click at [619, 336] on label "Dimensions *" at bounding box center [669, 338] width 334 height 21
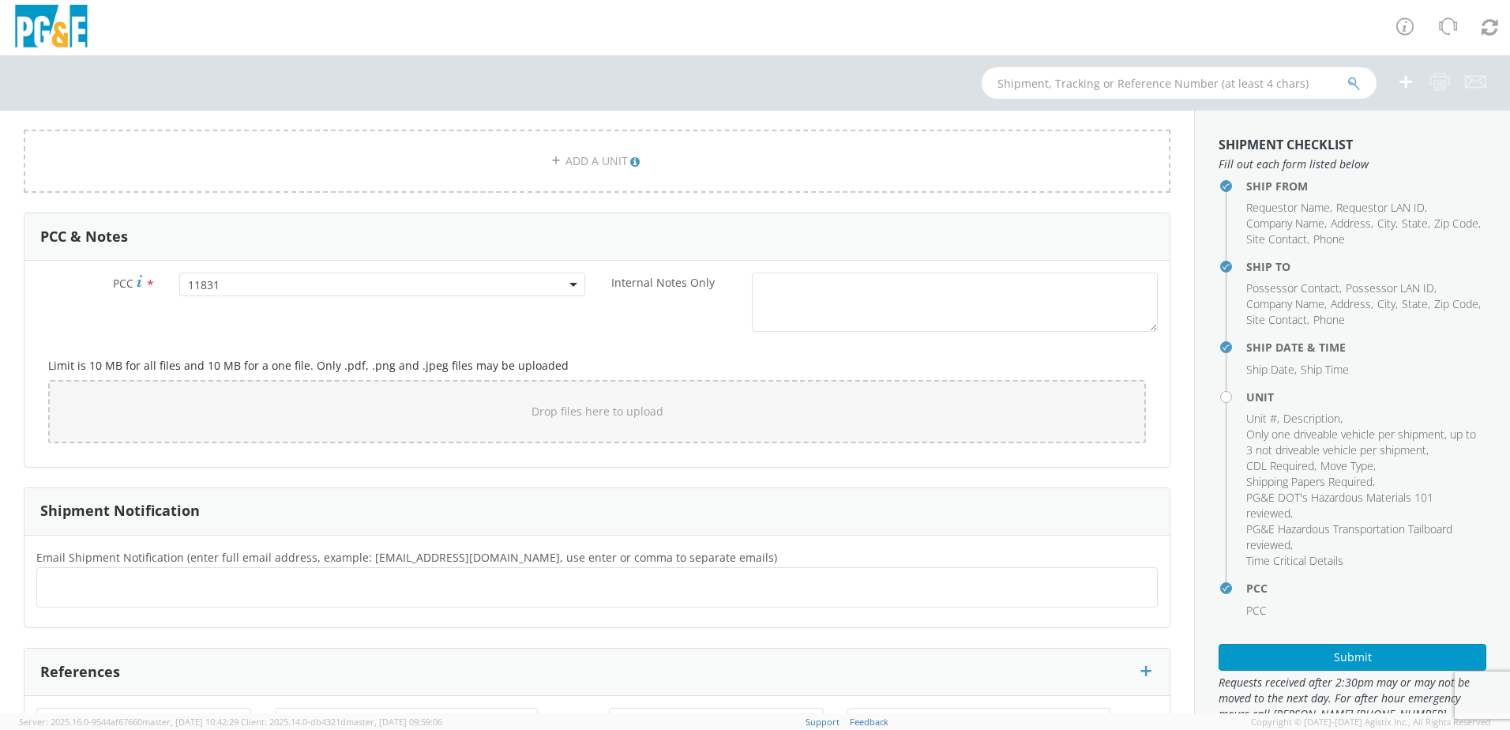
scroll to position [1244, 0]
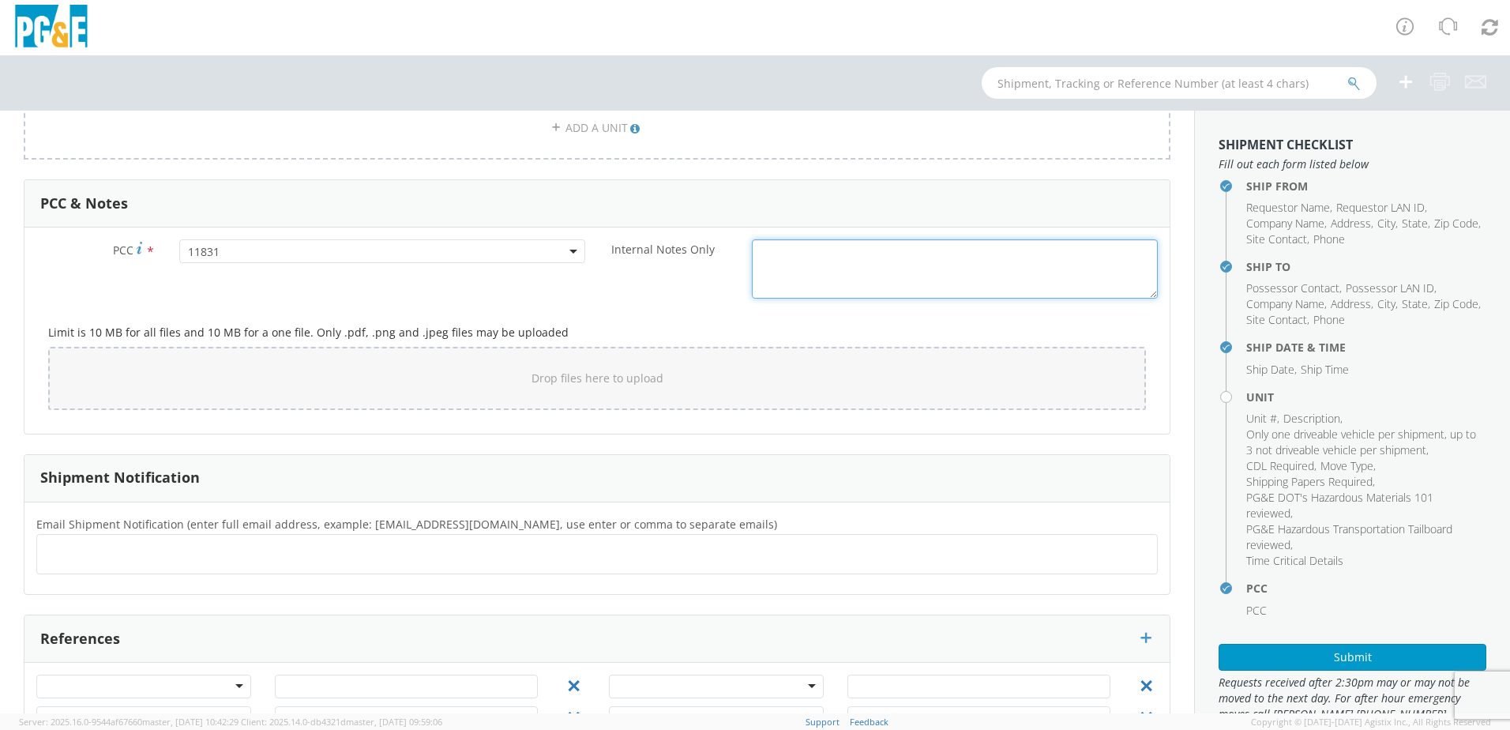
click at [757, 250] on textarea "Internal Notes Only *" at bounding box center [955, 268] width 406 height 59
paste textarea "Pick up unit #38664 from [GEOGRAPHIC_DATA] deliver to [STREET_ADDRESS][PERSON_N…"
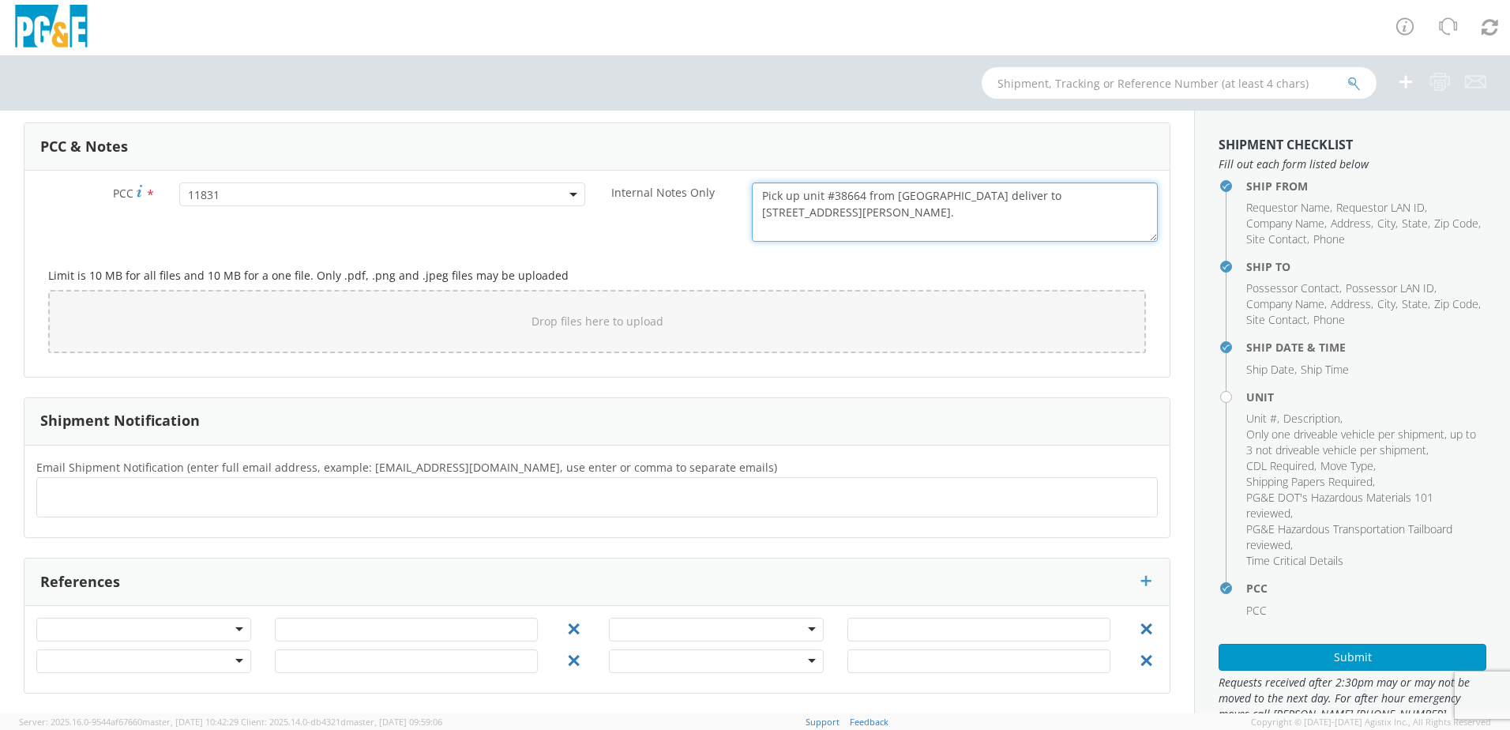
type textarea "Pick up unit #38664 from [GEOGRAPHIC_DATA] deliver to [STREET_ADDRESS][PERSON_N…"
click at [81, 494] on ul at bounding box center [596, 497] width 1107 height 26
type input "[EMAIL_ADDRESS][DOMAIN_NAME]"
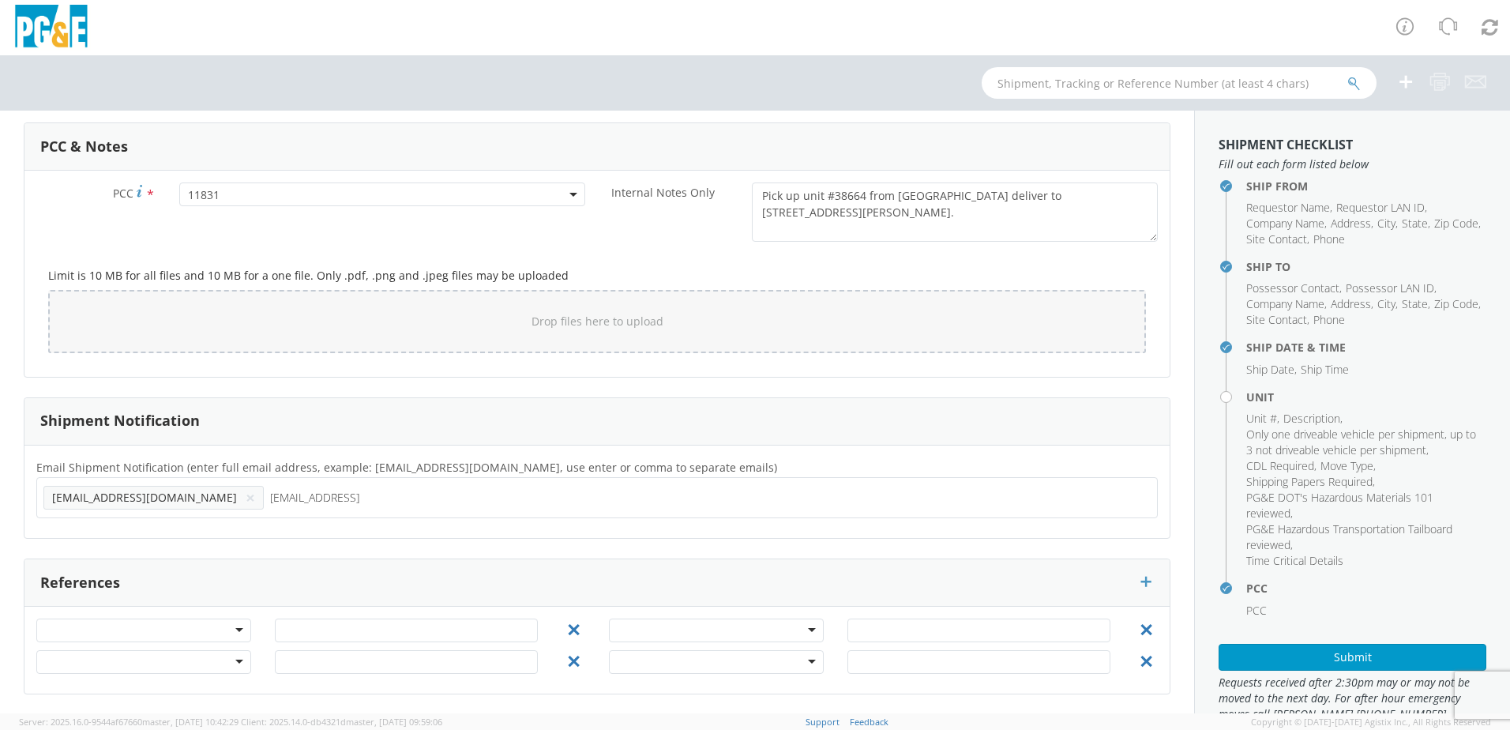
type input "[EMAIL_ADDRESS][DOMAIN_NAME]"
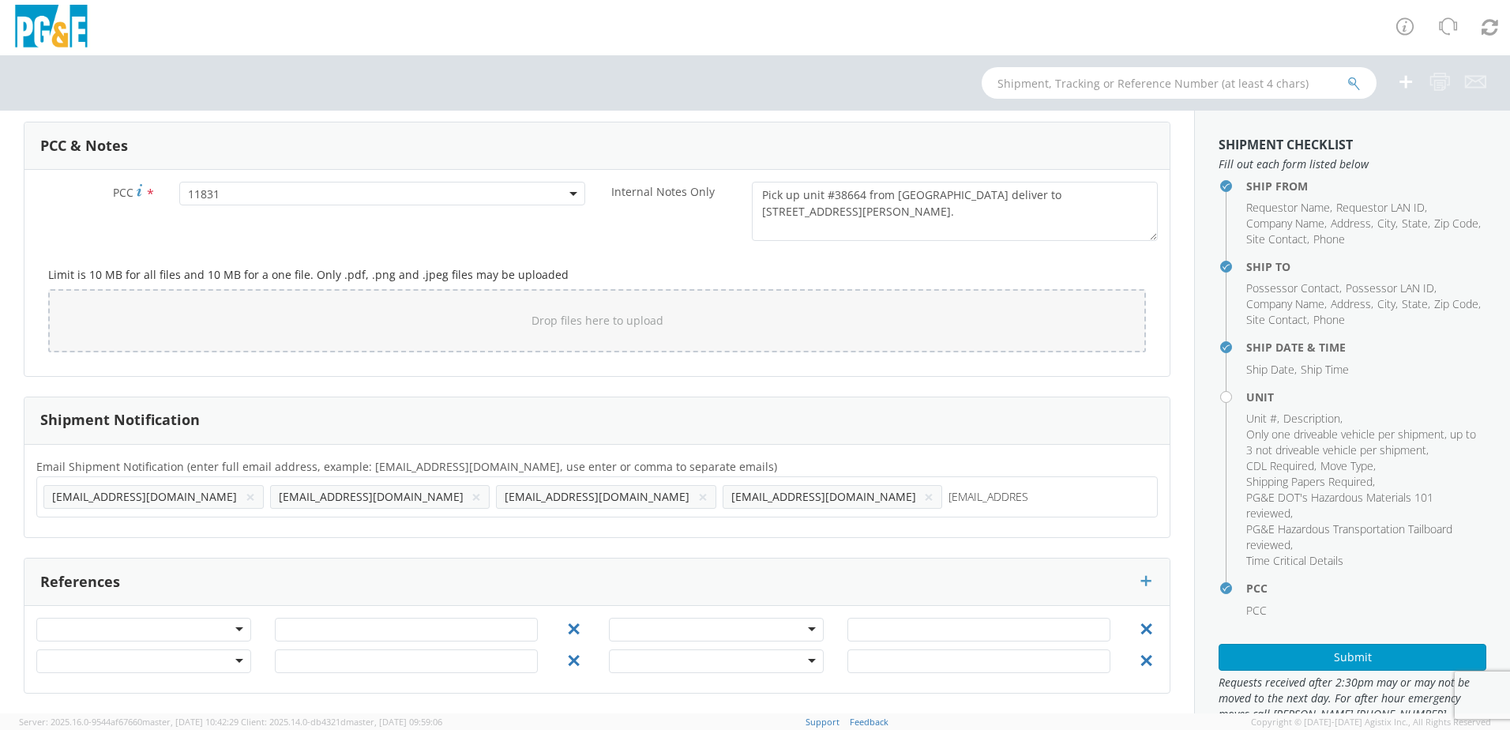
type input "[EMAIL_ADDRESS][DOMAIN_NAME]"
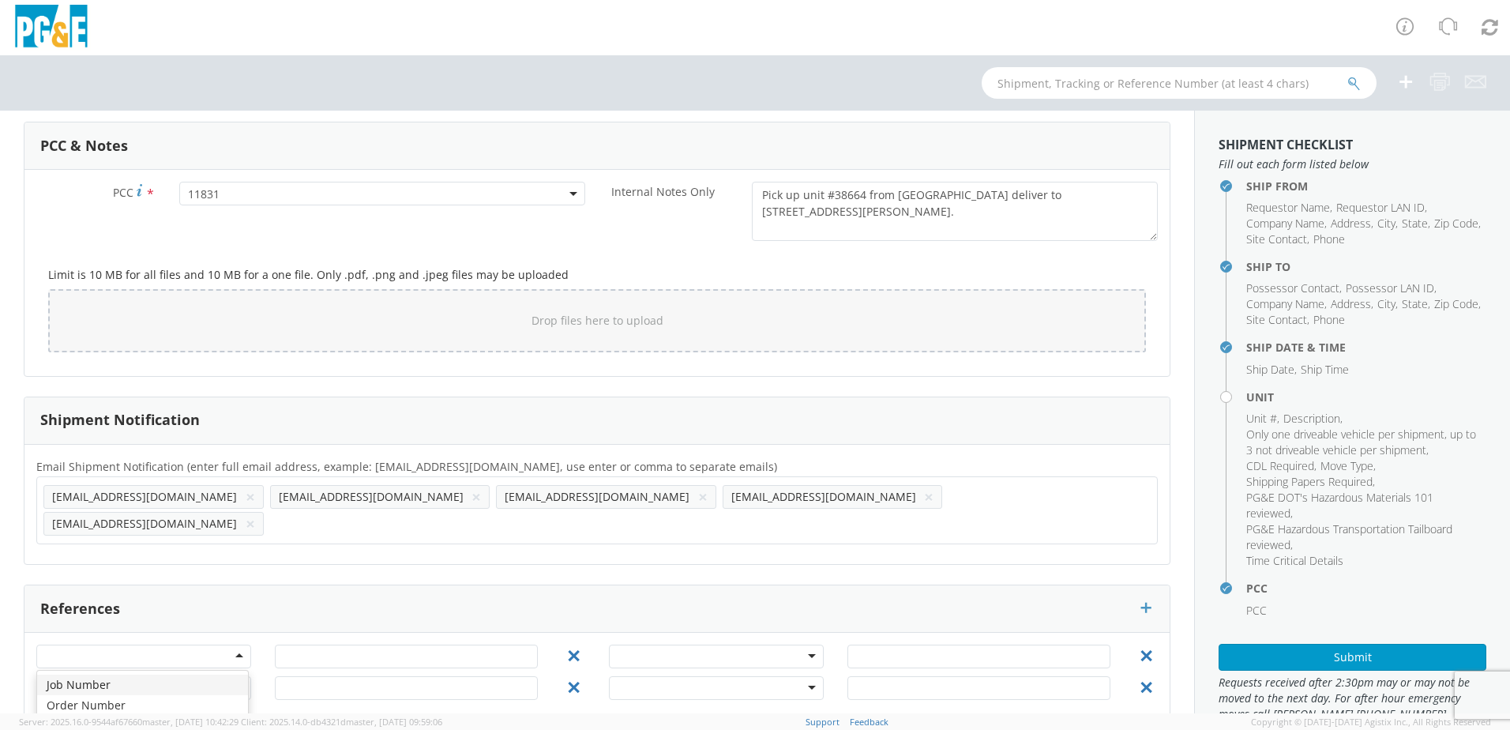
click at [235, 644] on div at bounding box center [143, 656] width 215 height 24
click at [309, 644] on input "text" at bounding box center [406, 656] width 263 height 24
type input "35424604"
click at [564, 585] on div "References" at bounding box center [596, 608] width 1145 height 47
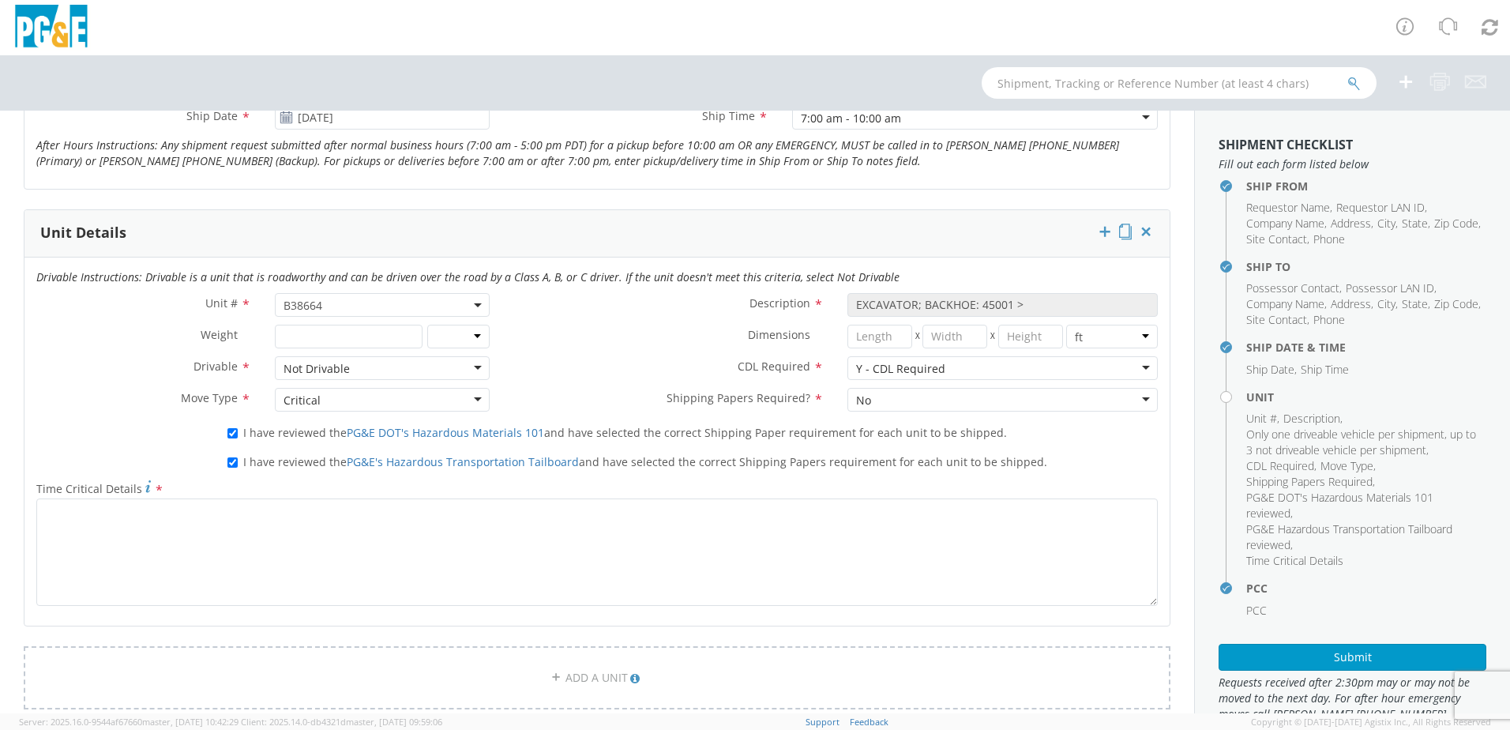
scroll to position [670, 0]
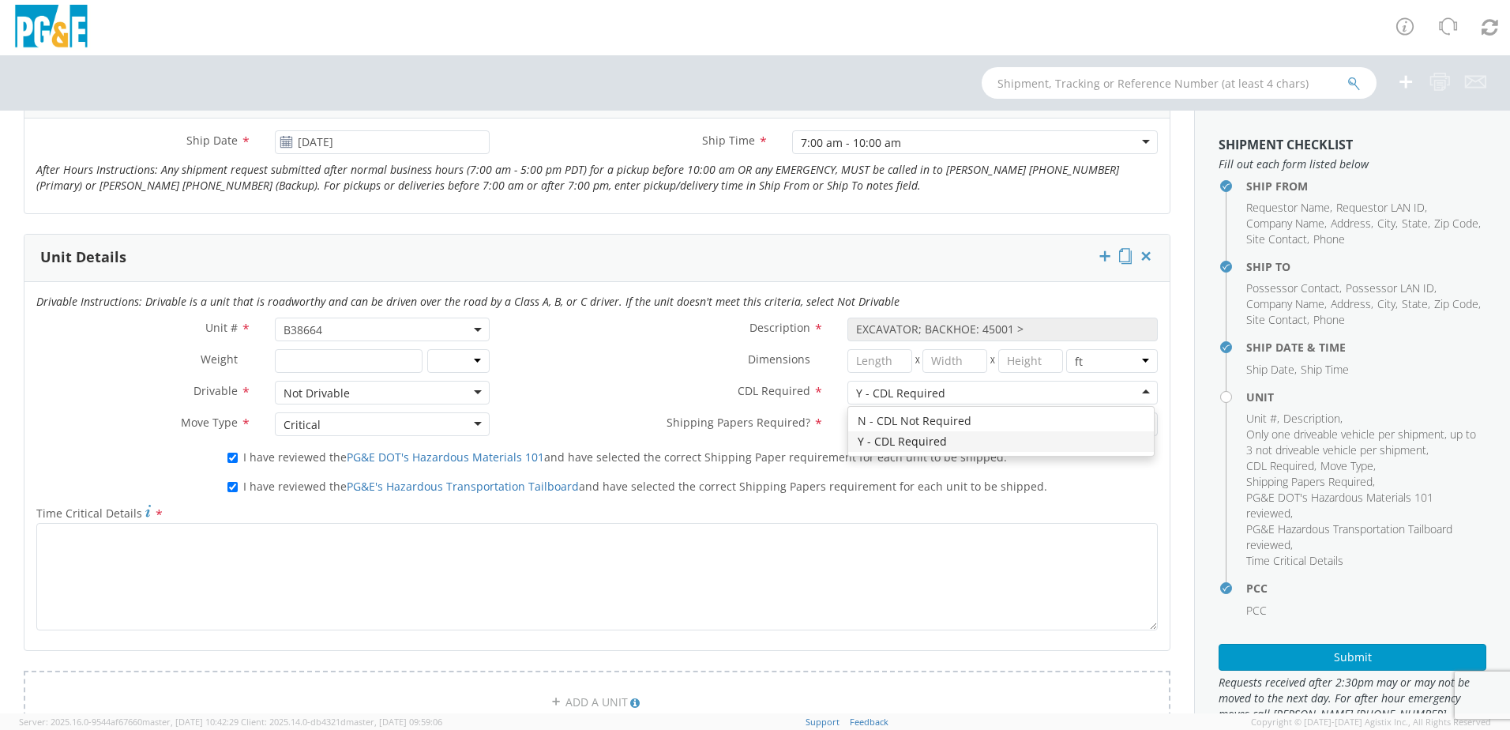
click at [1138, 387] on div "Y - CDL Required" at bounding box center [1002, 393] width 310 height 24
click at [613, 354] on label "Dimensions *" at bounding box center [669, 359] width 334 height 21
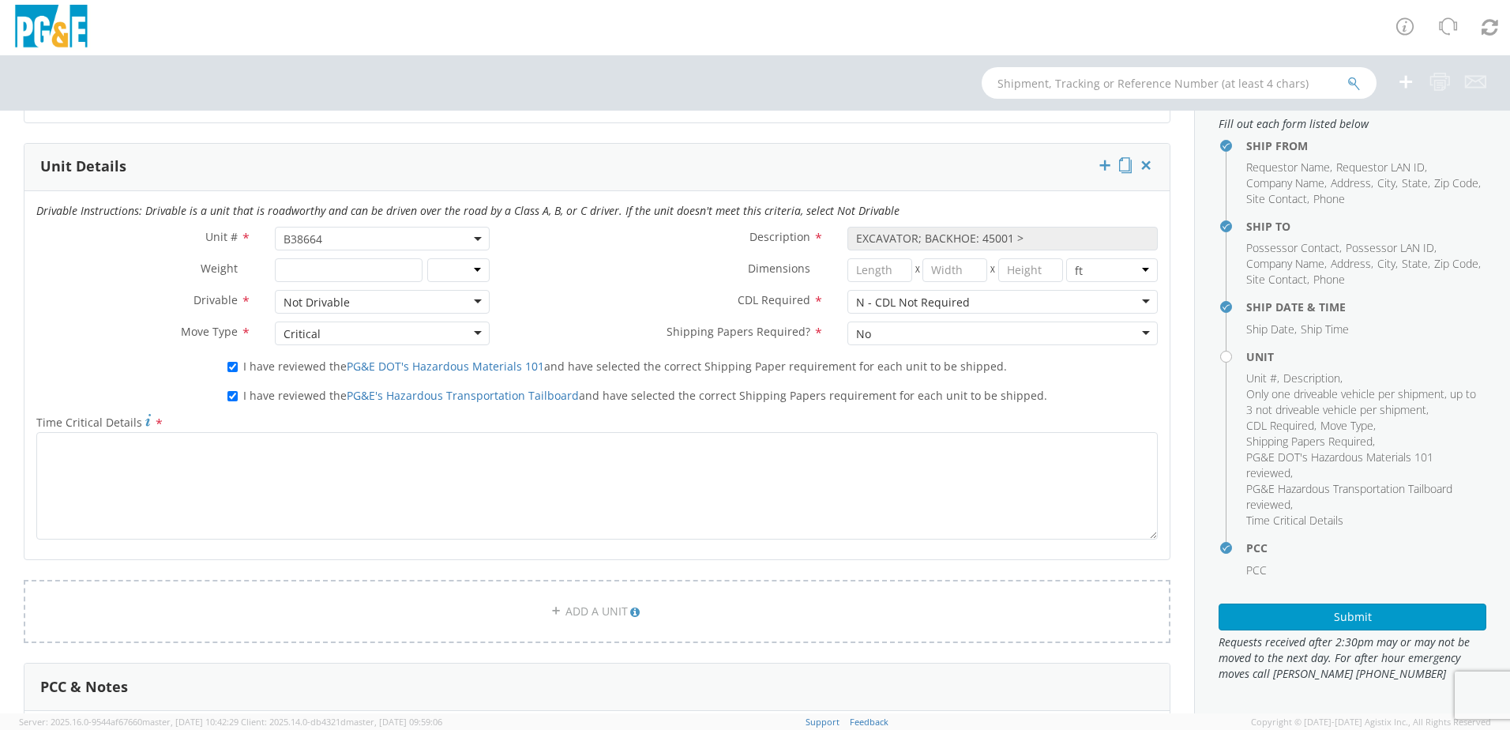
scroll to position [749, 0]
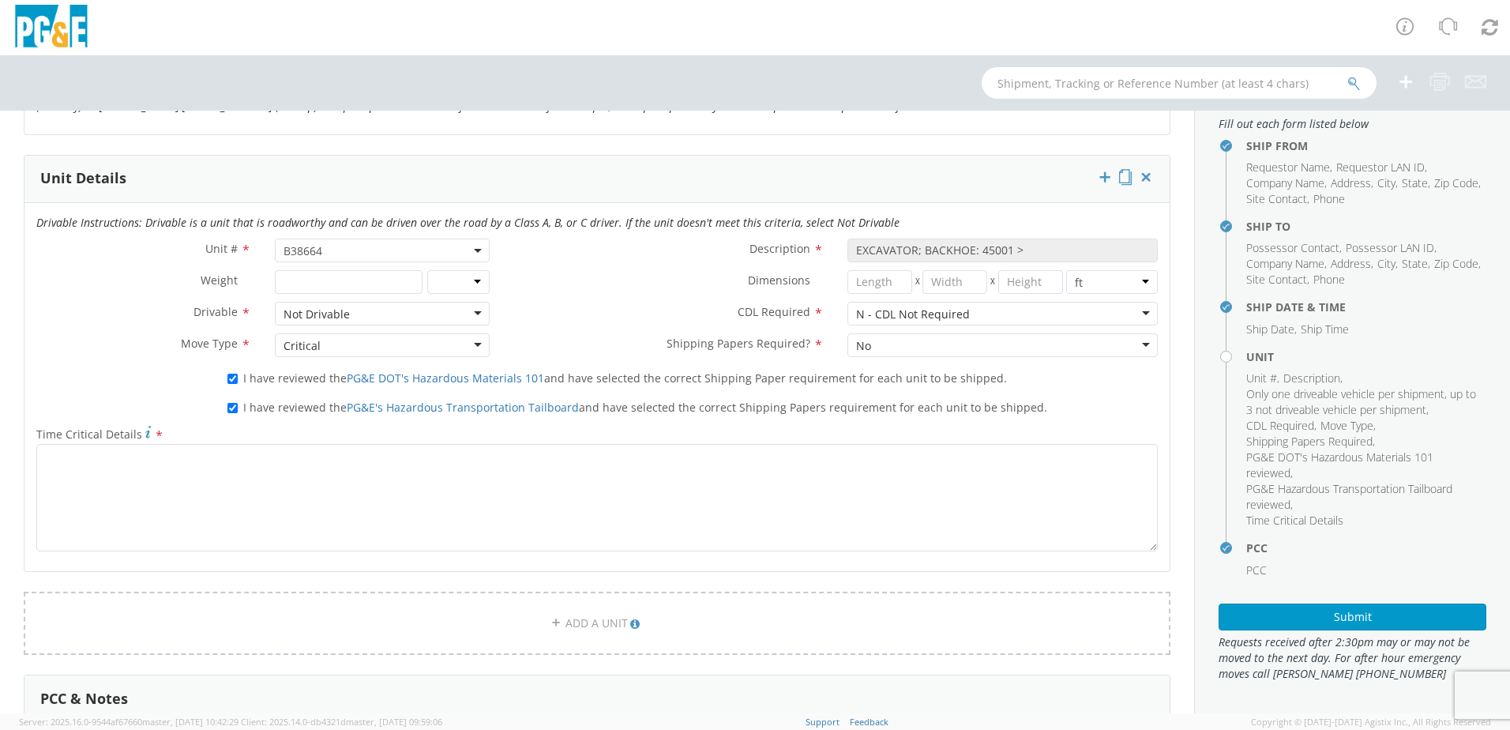
click at [558, 286] on label "Dimensions *" at bounding box center [669, 280] width 334 height 21
click at [1137, 314] on div "N - CDL Not Required" at bounding box center [1002, 314] width 310 height 24
click at [1065, 343] on div "Unit # * B38664 B38664 Description * EXCAVATOR; BACKHOE: 45001 > Weight * lbs k…" at bounding box center [596, 302] width 1145 height 126
click at [540, 299] on div "Dimensions * X X in cm ft" at bounding box center [836, 286] width 668 height 32
click at [1134, 343] on div "No" at bounding box center [1002, 345] width 310 height 24
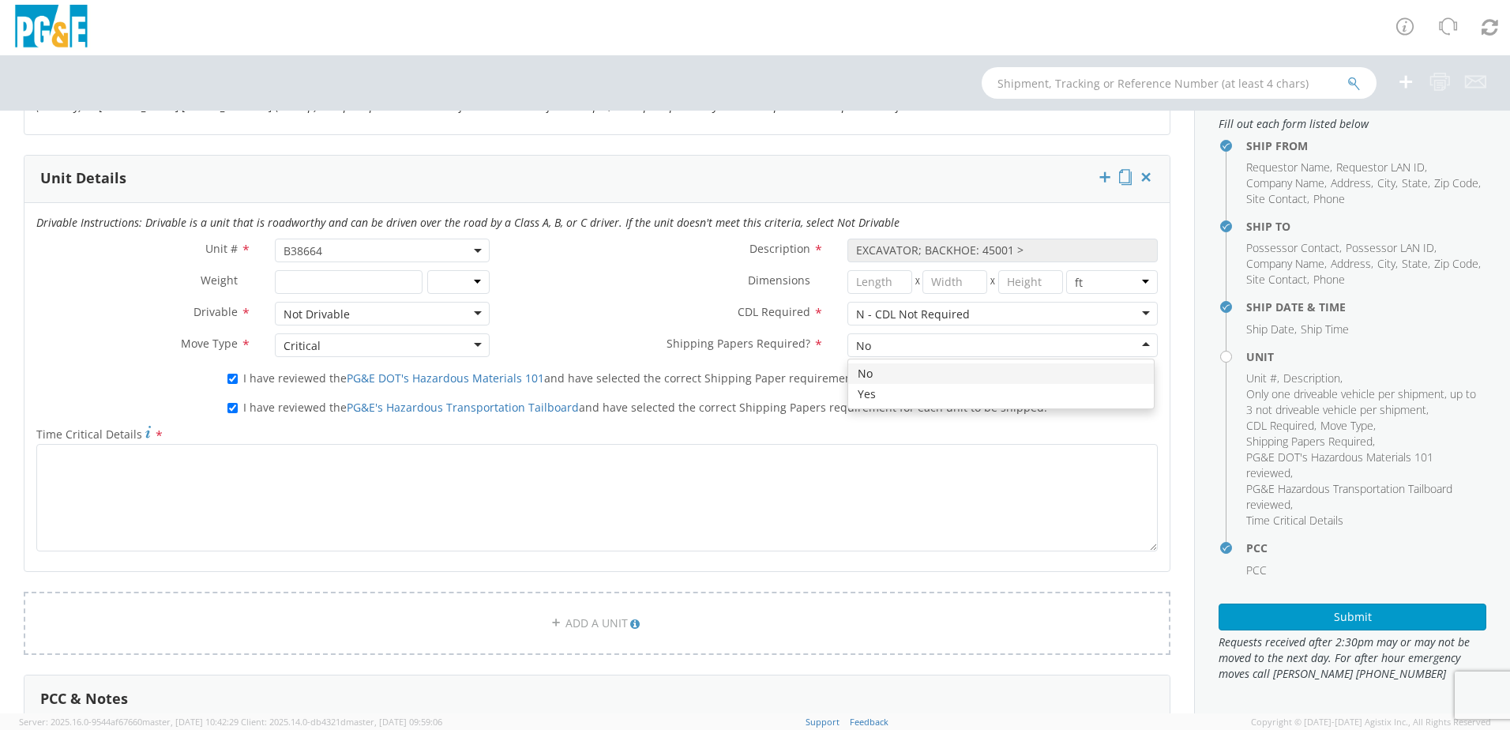
click at [894, 371] on div "Drivable Instructions: Drivable is a unit that is roadworthy and can be driven …" at bounding box center [596, 387] width 1145 height 368
click at [618, 294] on div "Dimensions * X X in cm ft" at bounding box center [836, 286] width 668 height 32
click at [1371, 614] on button "Submit" at bounding box center [1353, 616] width 268 height 27
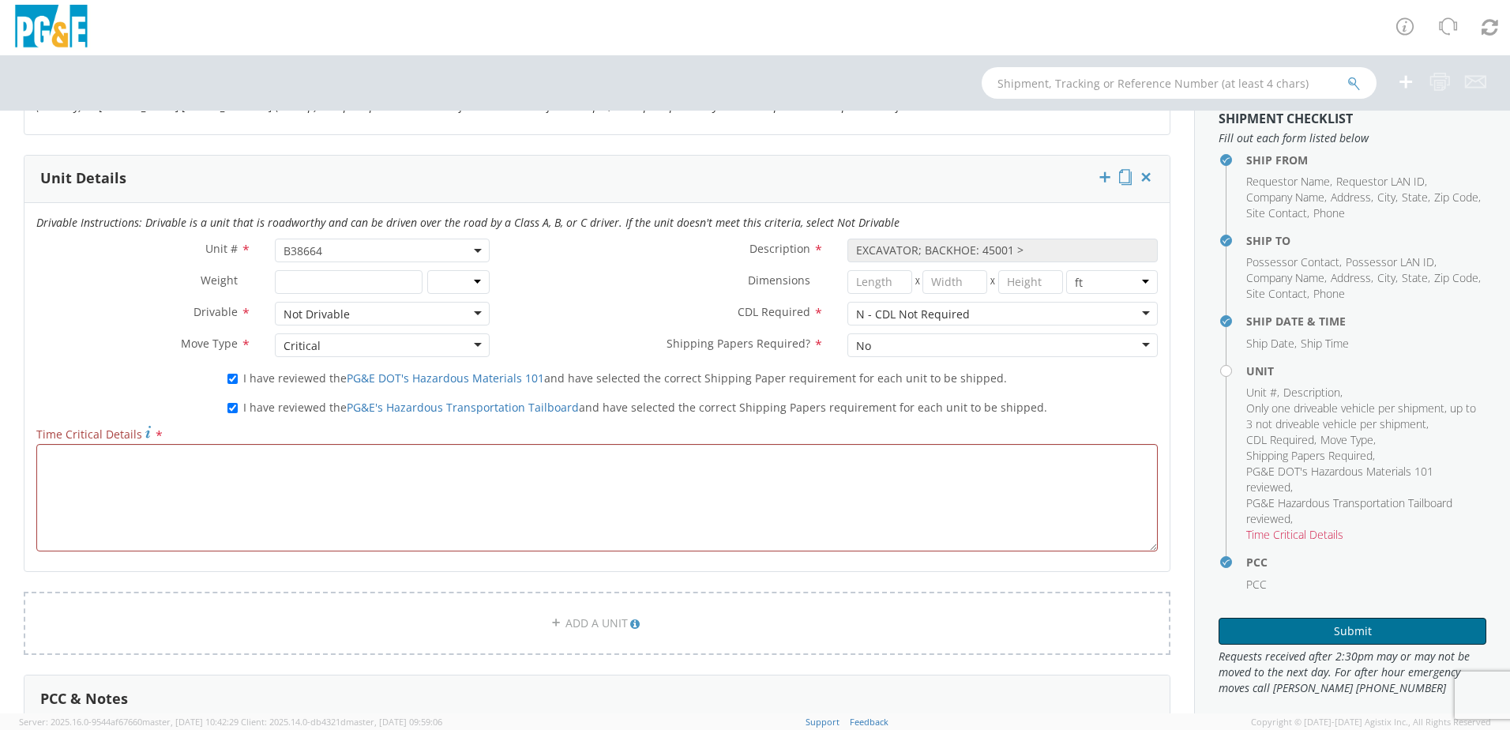
scroll to position [40, 0]
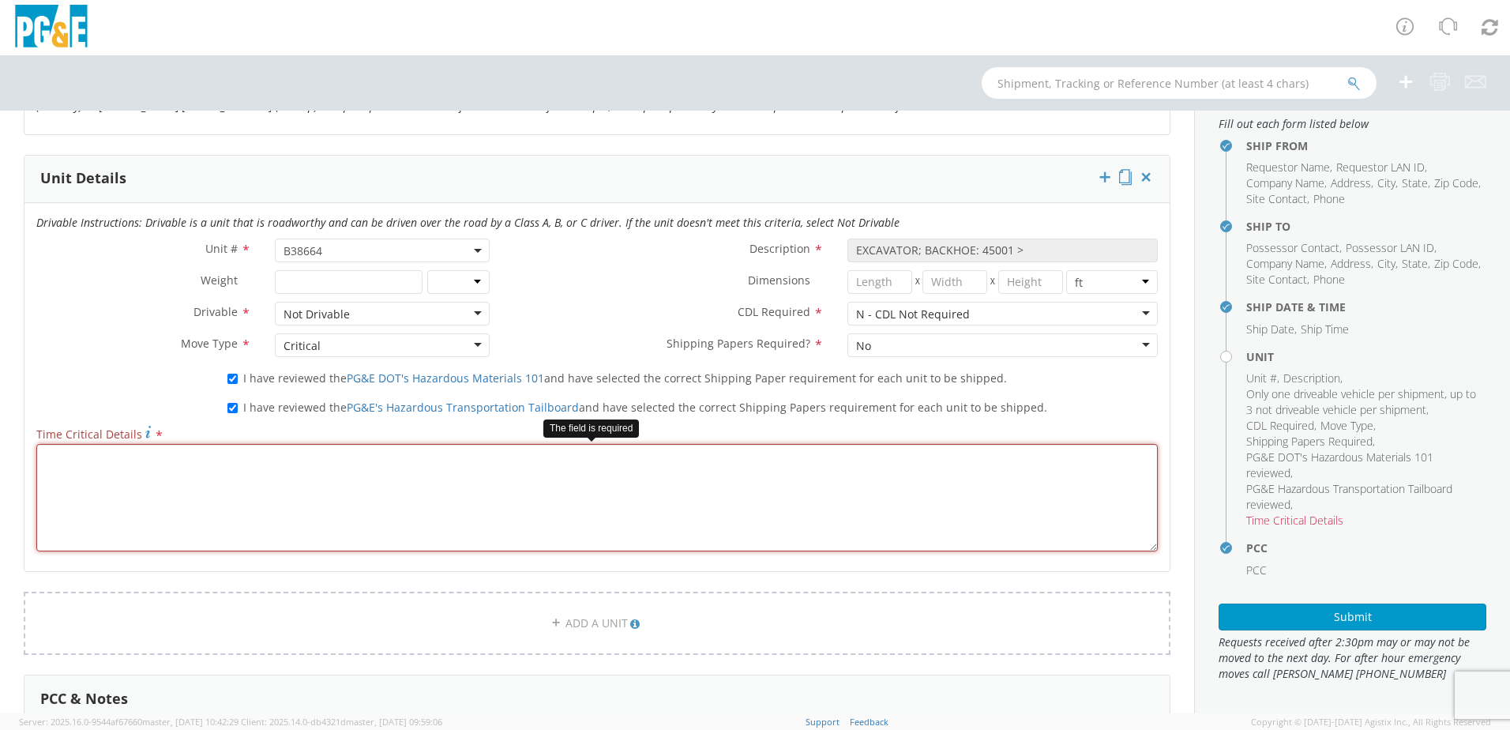
click at [59, 463] on textarea "Time Critical Details *" at bounding box center [596, 497] width 1121 height 107
paste textarea "Pick up unit #38664 from [GEOGRAPHIC_DATA] deliver to [STREET_ADDRESS][PERSON_N…"
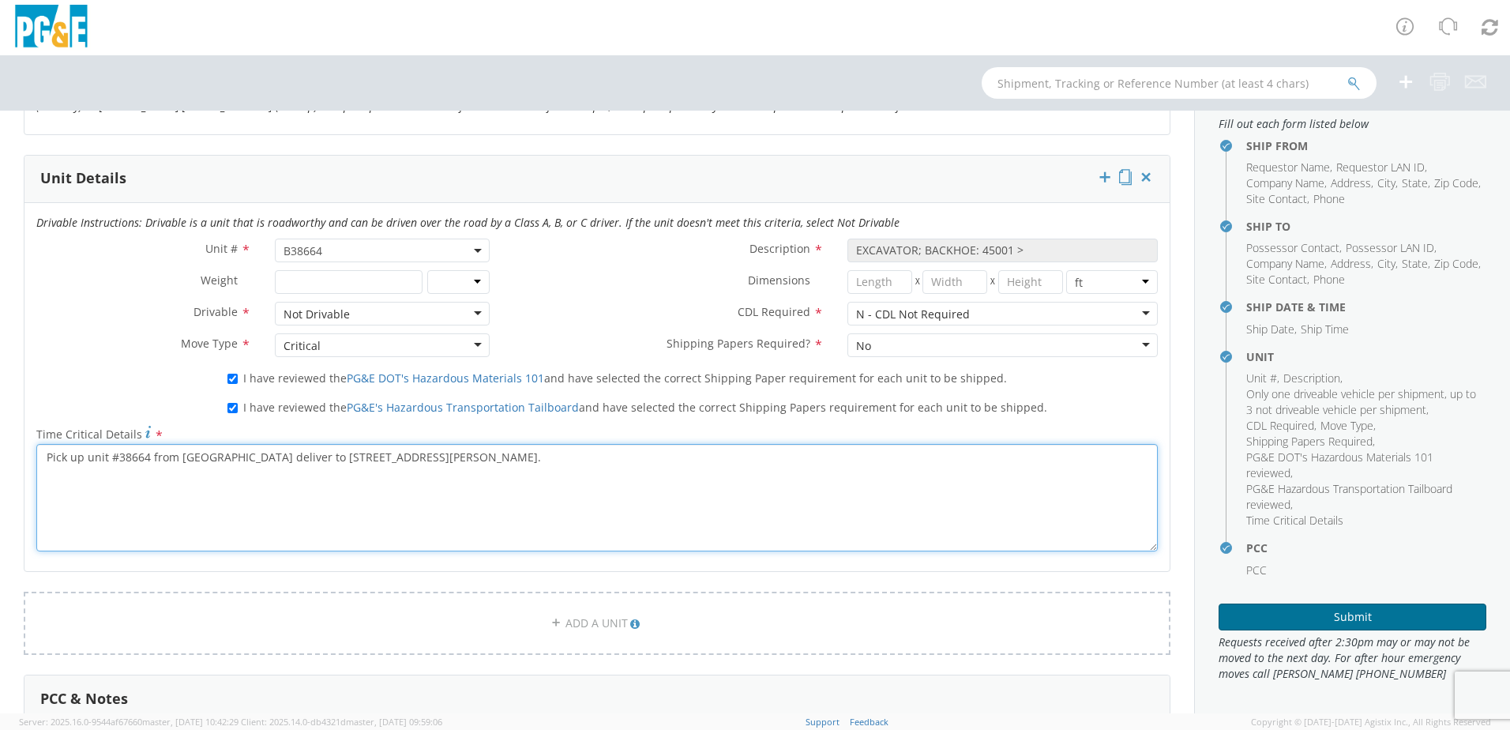
type textarea "Pick up unit #38664 from [GEOGRAPHIC_DATA] deliver to [STREET_ADDRESS][PERSON_N…"
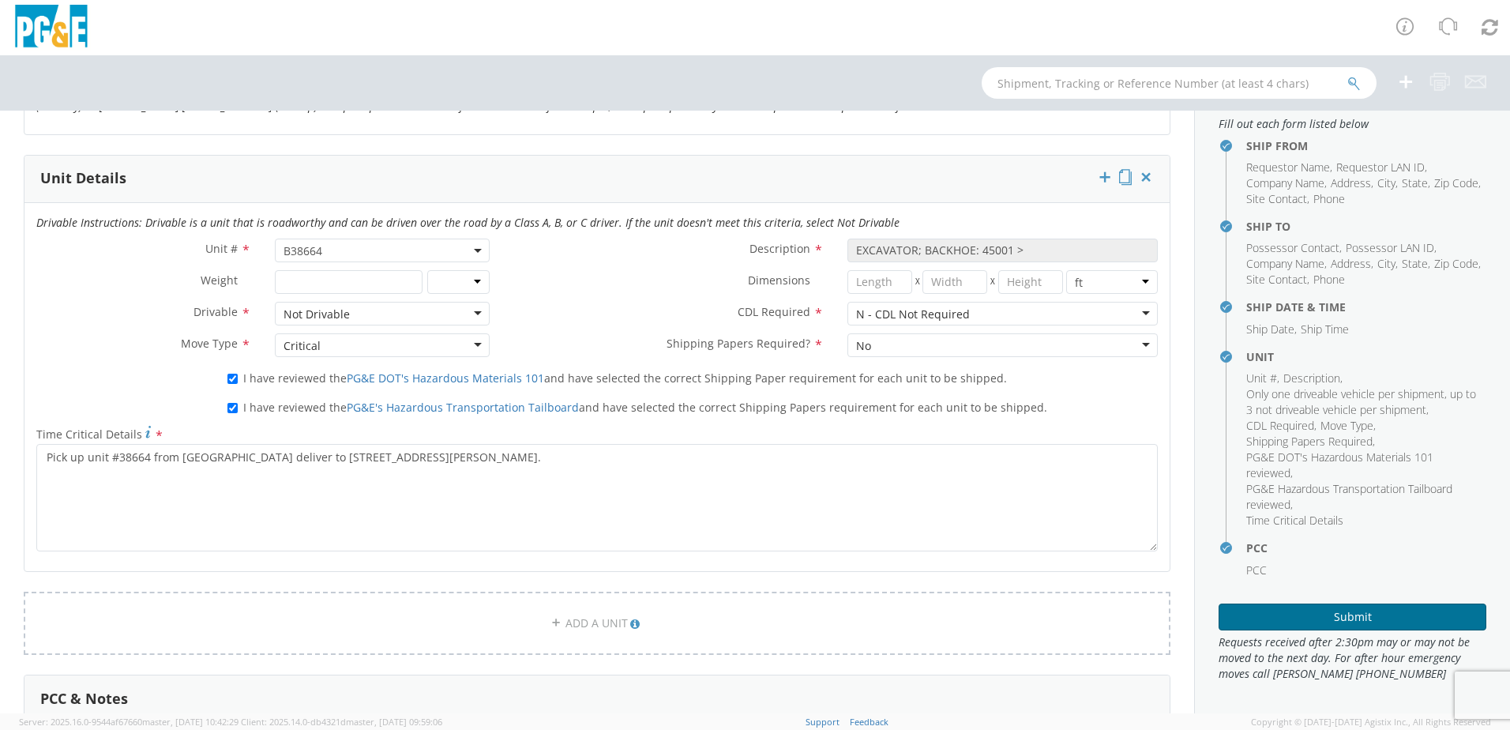
click at [1364, 612] on button "Submit" at bounding box center [1353, 616] width 268 height 27
